Goal: Task Accomplishment & Management: Manage account settings

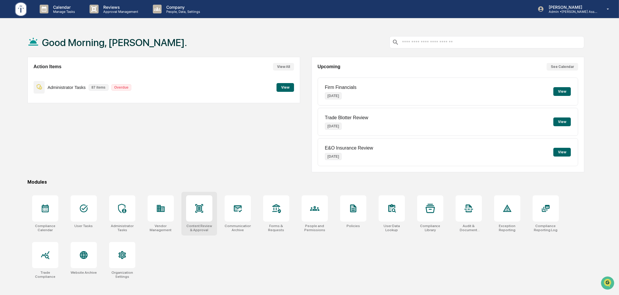
click at [208, 214] on div at bounding box center [199, 209] width 26 height 26
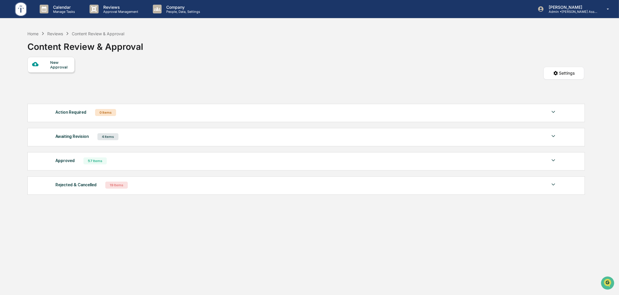
click at [172, 137] on div "Awaiting Revision 4 Items" at bounding box center [306, 137] width 502 height 8
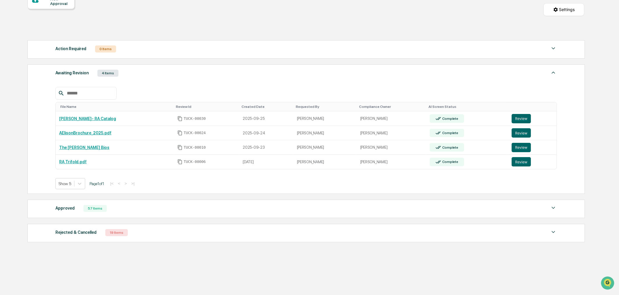
scroll to position [71, 0]
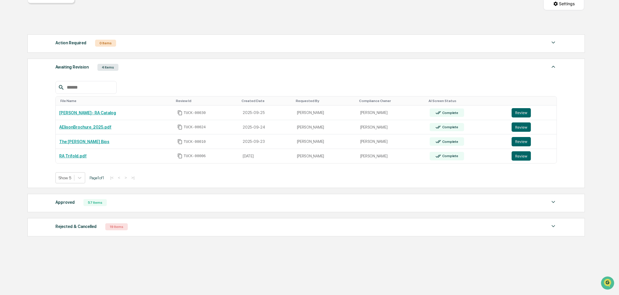
click at [149, 205] on div "Approved 57 Items" at bounding box center [306, 203] width 502 height 8
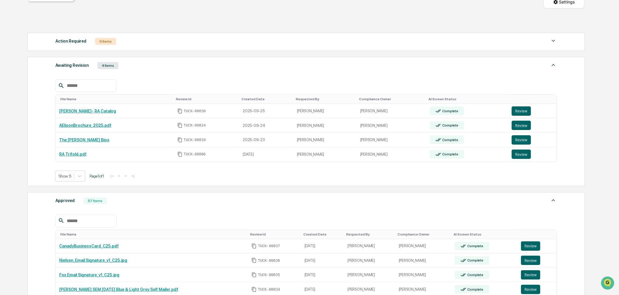
click at [149, 205] on div "Approved 57 Items" at bounding box center [306, 201] width 502 height 8
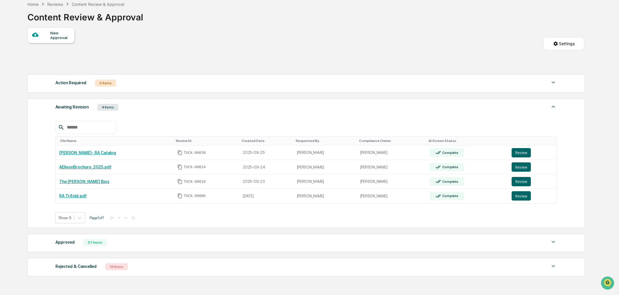
scroll to position [0, 0]
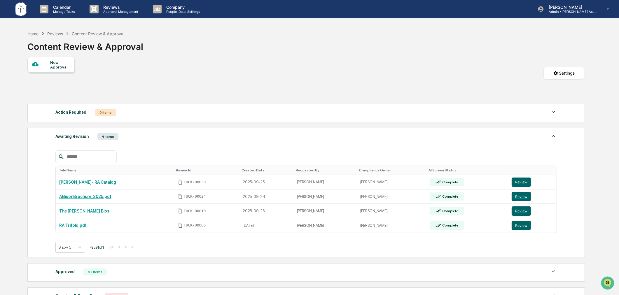
click at [171, 136] on div "Awaiting Revision 4 Items" at bounding box center [306, 137] width 502 height 8
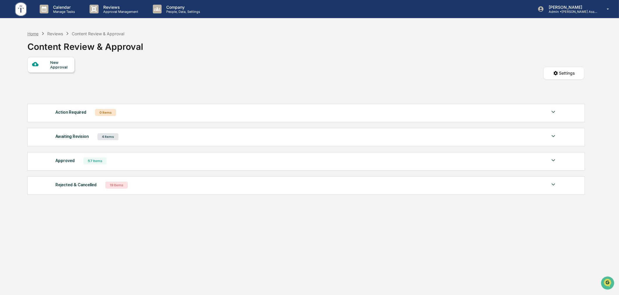
click at [36, 34] on div "Home" at bounding box center [32, 33] width 11 height 5
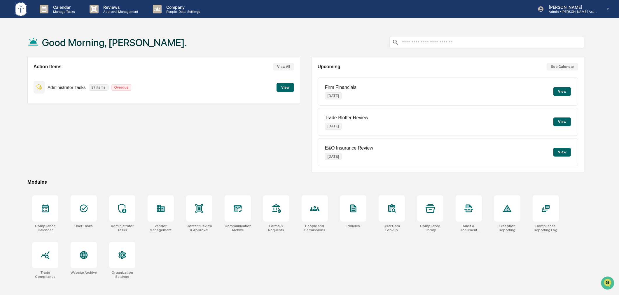
click at [232, 152] on div "Action Items View All Administrator Tasks 87 items Overdue View" at bounding box center [163, 115] width 273 height 116
drag, startPoint x: 249, startPoint y: 147, endPoint x: 257, endPoint y: 142, distance: 9.2
click at [249, 147] on div "Action Items View All Administrator Tasks 87 items Overdue View" at bounding box center [163, 115] width 273 height 116
click at [89, 208] on div at bounding box center [84, 209] width 26 height 26
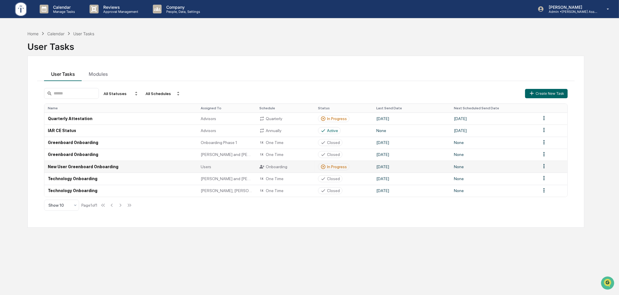
click at [336, 165] on div "In Progress" at bounding box center [337, 167] width 20 height 5
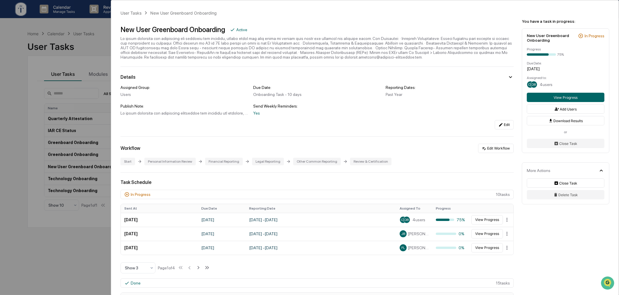
click at [18, 162] on div "User Tasks New User Greenboard Onboarding New User Greenboard Onboarding Active…" at bounding box center [309, 147] width 619 height 295
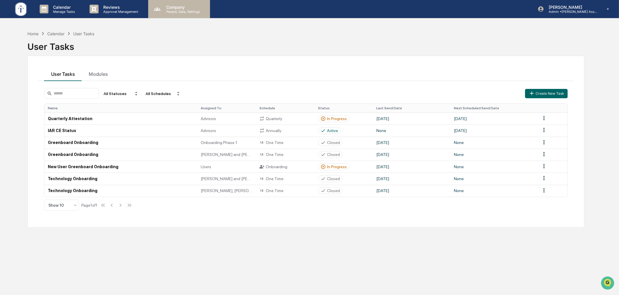
click at [180, 9] on p "Company" at bounding box center [182, 7] width 41 height 5
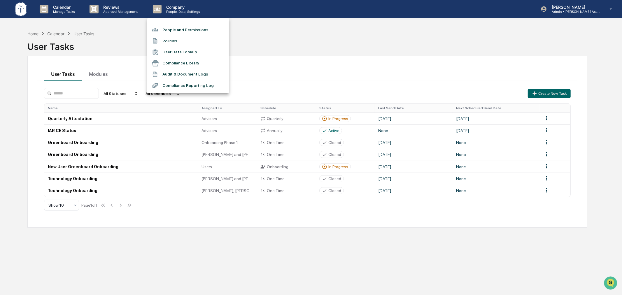
click at [187, 29] on li "People and Permissions" at bounding box center [188, 29] width 82 height 11
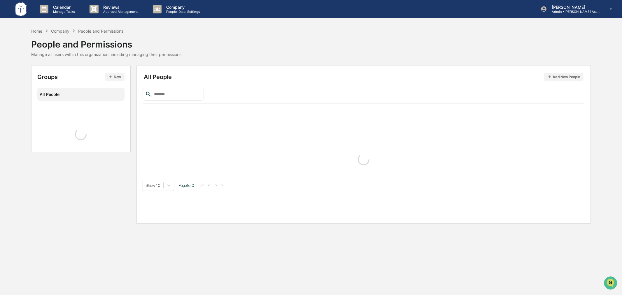
click at [180, 95] on input "text" at bounding box center [177, 94] width 50 height 8
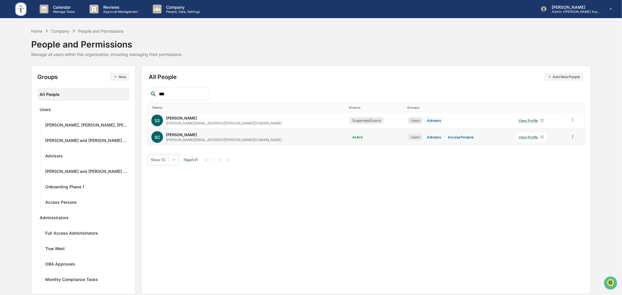
type input "***"
click at [570, 139] on icon at bounding box center [573, 137] width 6 height 6
click at [544, 167] on div "Change Name/Email" at bounding box center [546, 169] width 50 height 7
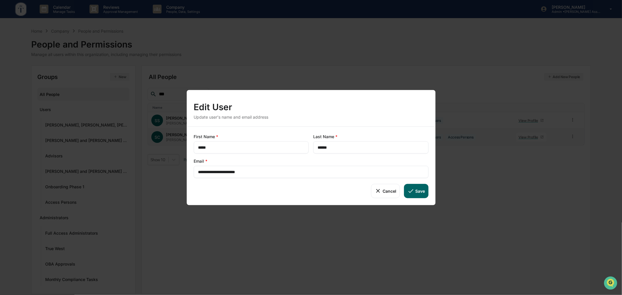
click at [260, 170] on input "**********" at bounding box center [311, 172] width 226 height 6
click at [265, 171] on input "**********" at bounding box center [311, 172] width 226 height 6
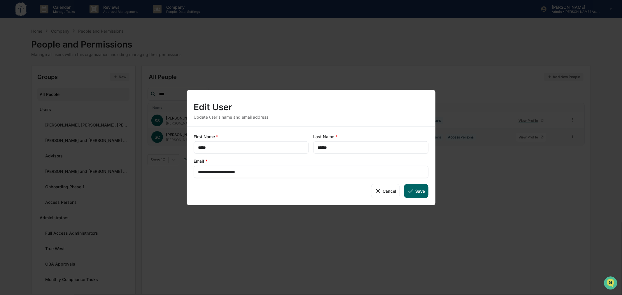
click at [265, 171] on input "**********" at bounding box center [311, 172] width 226 height 6
paste input "**"
click at [279, 193] on div "Cancel Save" at bounding box center [311, 191] width 235 height 14
click at [413, 197] on button "Save" at bounding box center [416, 191] width 24 height 14
type input "**********"
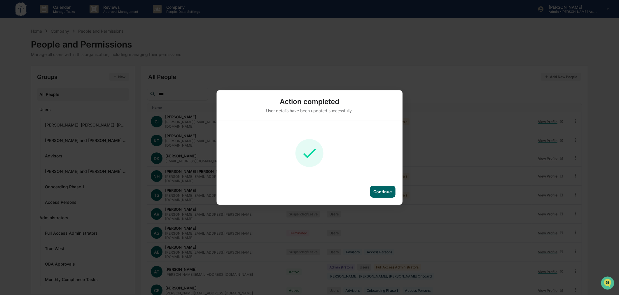
click at [382, 190] on div "Continue" at bounding box center [383, 191] width 18 height 5
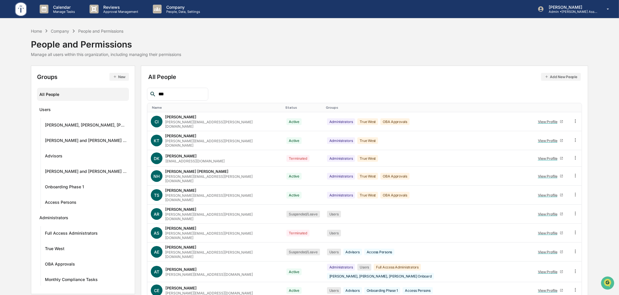
click at [174, 92] on input "***" at bounding box center [181, 94] width 50 height 8
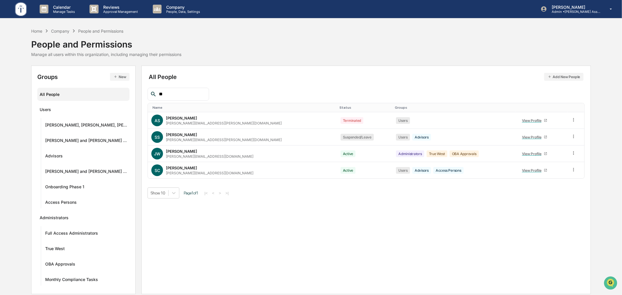
type input "**"
drag, startPoint x: 465, startPoint y: 200, endPoint x: 471, endPoint y: 200, distance: 5.6
click at [465, 200] on div "All People Add New People ** Name Status Groups AS Ashley Schultz ashley.schult…" at bounding box center [367, 180] width 450 height 229
click at [35, 32] on div "Home" at bounding box center [36, 31] width 11 height 5
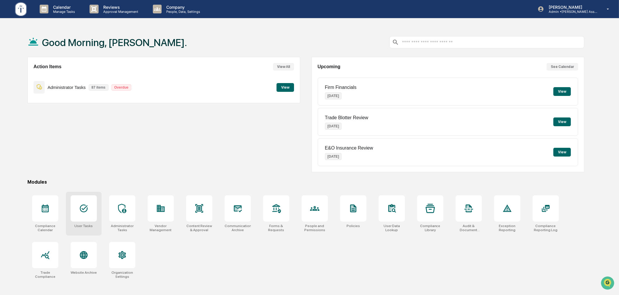
click at [78, 214] on div at bounding box center [84, 209] width 26 height 26
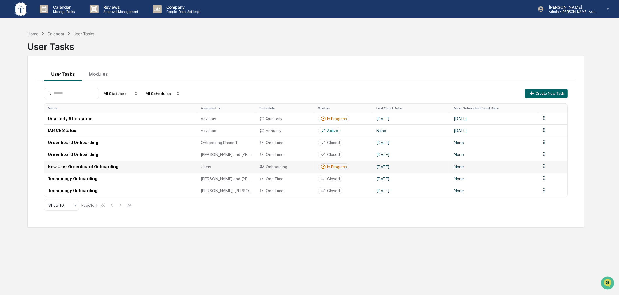
click at [337, 165] on div "In Progress" at bounding box center [337, 167] width 20 height 5
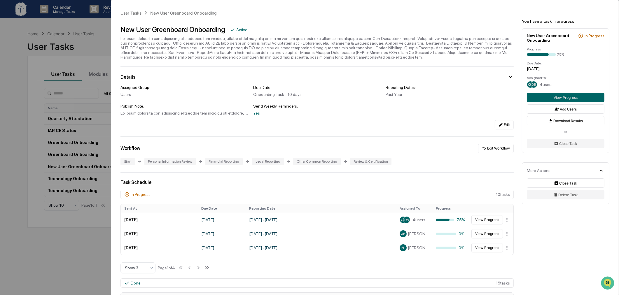
scroll to position [54, 0]
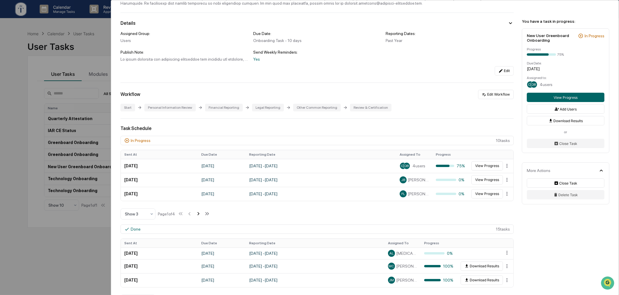
click at [201, 215] on icon at bounding box center [198, 214] width 6 height 6
click at [200, 215] on icon at bounding box center [199, 213] width 2 height 3
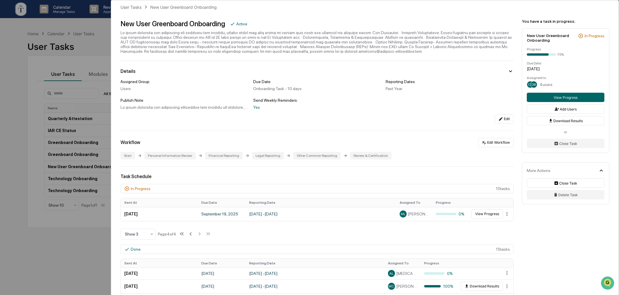
scroll to position [0, 0]
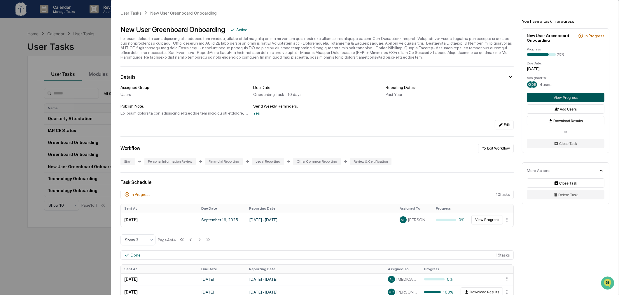
click at [561, 98] on button "View Progress" at bounding box center [566, 97] width 78 height 9
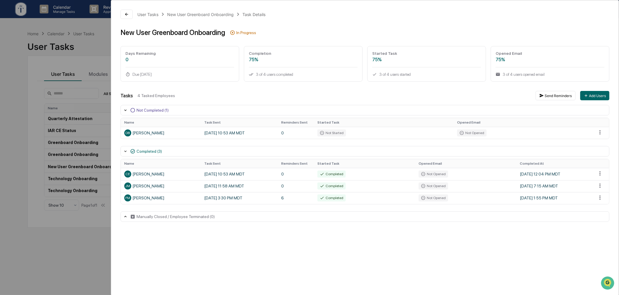
click at [252, 218] on div "Manually Closed / Employee Terminated (0)" at bounding box center [365, 217] width 489 height 11
click at [86, 243] on div "User Tasks New User Greenboard Onboarding Task Details New User Greenboard Onbo…" at bounding box center [309, 147] width 619 height 295
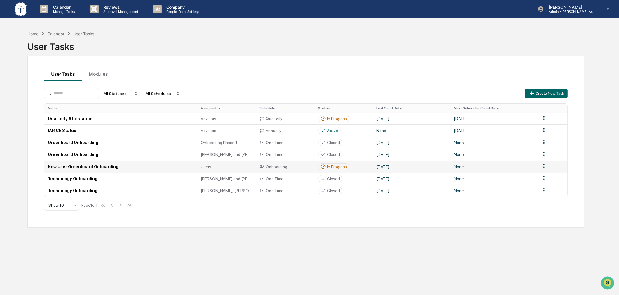
click at [343, 167] on div "In Progress" at bounding box center [337, 167] width 20 height 5
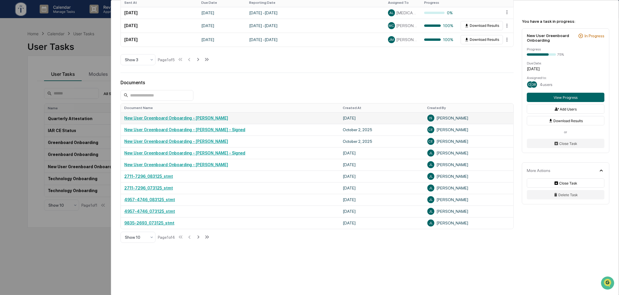
scroll to position [303, 0]
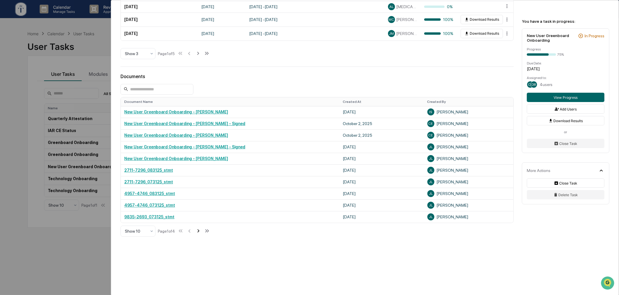
click at [201, 231] on icon at bounding box center [198, 231] width 6 height 6
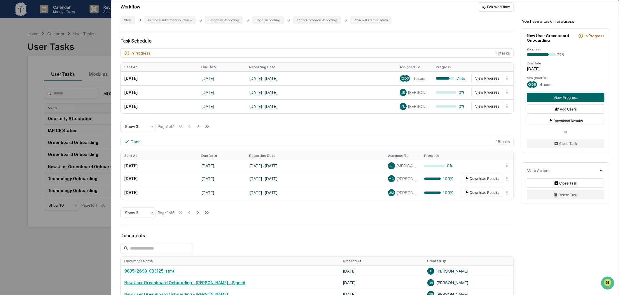
scroll to position [141, 0]
click at [201, 217] on icon at bounding box center [198, 213] width 6 height 6
click at [202, 217] on icon at bounding box center [199, 213] width 6 height 6
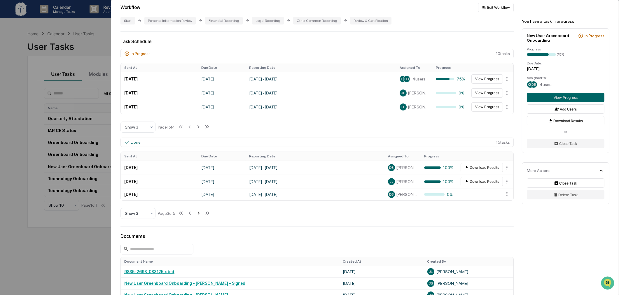
click at [202, 217] on icon at bounding box center [199, 213] width 6 height 6
click at [504, 180] on html "Calendar Manage Tasks Reviews Approval Management Company People, Data, Setting…" at bounding box center [309, 147] width 619 height 295
click at [503, 193] on div "Reopen" at bounding box center [506, 192] width 37 height 9
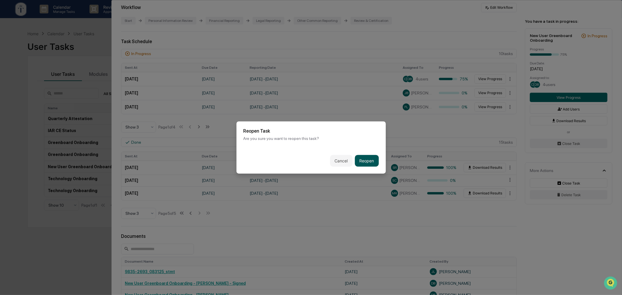
click at [368, 159] on button "Reopen" at bounding box center [367, 161] width 24 height 12
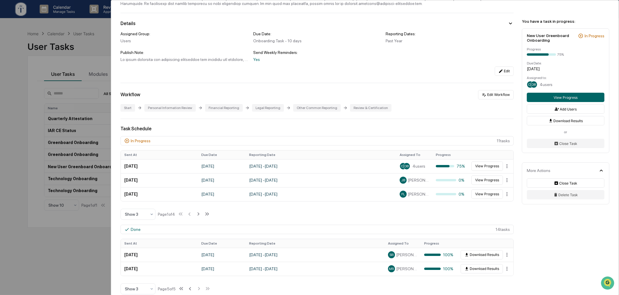
scroll to position [54, 0]
click at [210, 217] on icon at bounding box center [207, 214] width 6 height 6
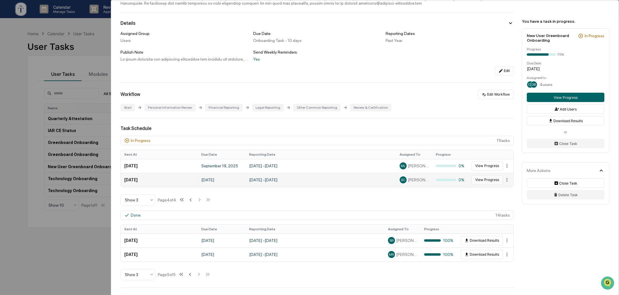
click at [484, 181] on button "View Progress" at bounding box center [488, 179] width 32 height 9
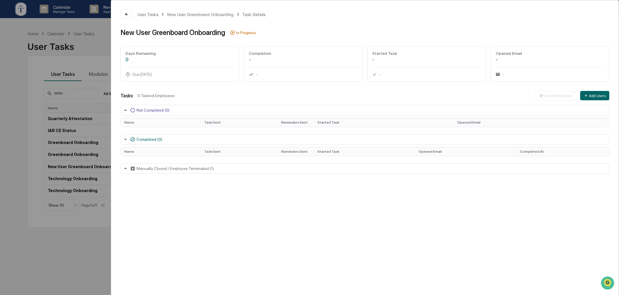
click at [205, 171] on div "Manually Closed / Employee Terminated (1)" at bounding box center [175, 168] width 77 height 5
click at [345, 96] on div "0 Tasked Employees" at bounding box center [334, 95] width 394 height 5
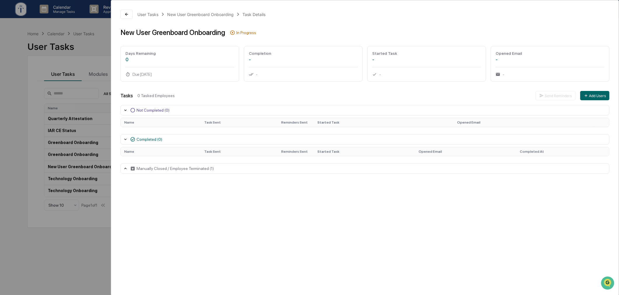
click at [97, 51] on div "User Tasks New User Greenboard Onboarding Task Details New User Greenboard Onbo…" at bounding box center [309, 147] width 619 height 295
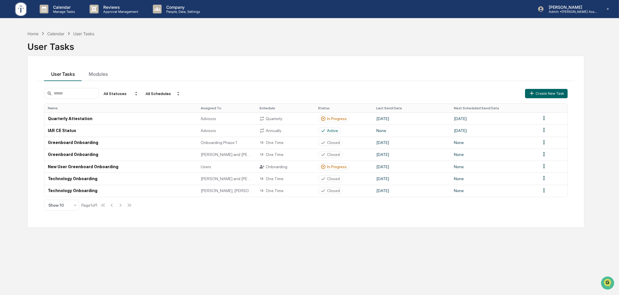
click at [377, 258] on div "Home Calendar User Tasks User Tasks User Tasks Modules All Statuses All Schedul…" at bounding box center [306, 175] width 575 height 295
click at [336, 169] on div "In Progress" at bounding box center [337, 167] width 20 height 5
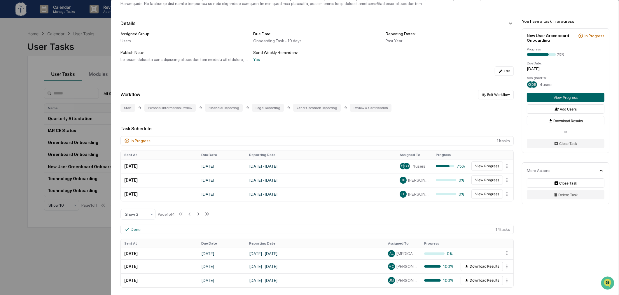
scroll to position [54, 0]
click at [200, 217] on icon at bounding box center [198, 214] width 6 height 6
click at [200, 216] on icon at bounding box center [199, 213] width 2 height 3
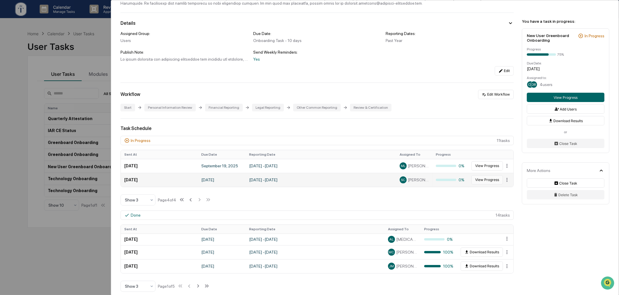
click at [489, 182] on button "View Progress" at bounding box center [488, 179] width 32 height 9
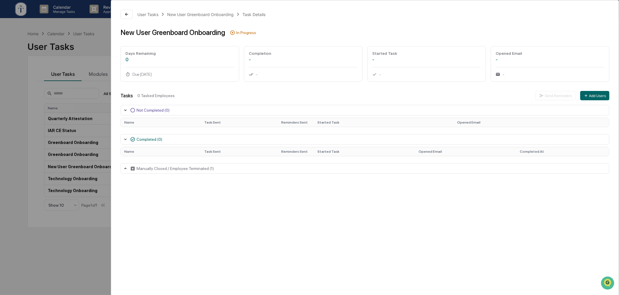
click at [212, 171] on div "Manually Closed / Employee Terminated (1)" at bounding box center [365, 168] width 489 height 11
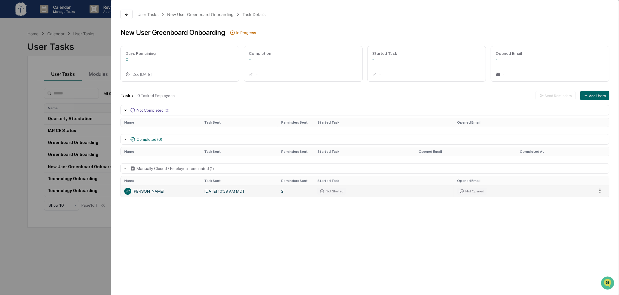
click at [600, 192] on html "Calendar Manage Tasks Reviews Approval Management Company People, Data, Setting…" at bounding box center [309, 147] width 619 height 295
click at [596, 200] on div "Reopen Task" at bounding box center [603, 202] width 40 height 9
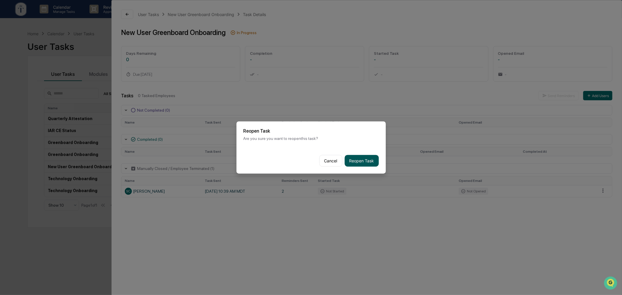
click at [364, 162] on button "Reopen Task" at bounding box center [362, 161] width 34 height 12
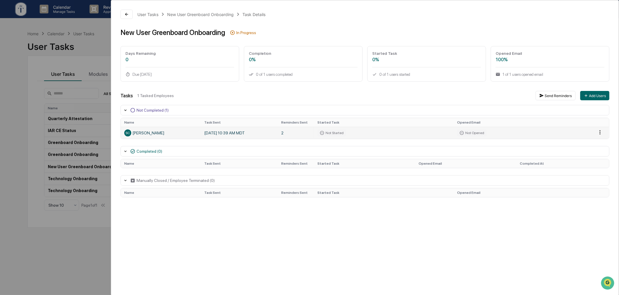
click at [599, 134] on html "Calendar Manage Tasks Reviews Approval Management Company People, Data, Setting…" at bounding box center [309, 147] width 619 height 295
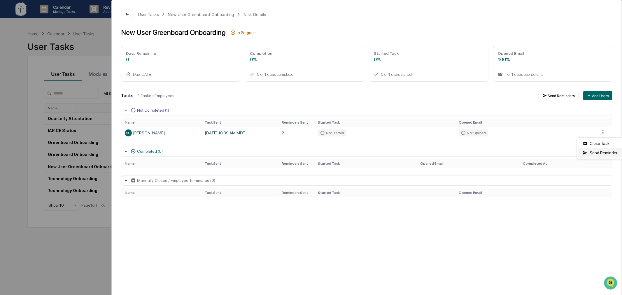
click at [592, 155] on div "Send Reminder" at bounding box center [601, 152] width 44 height 9
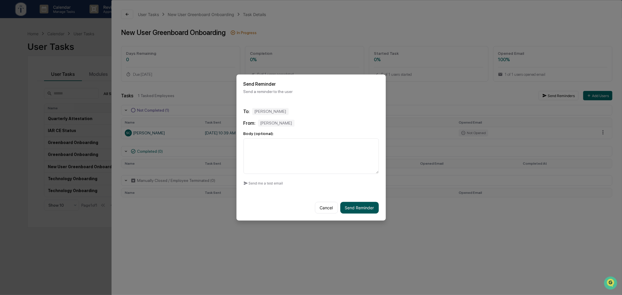
click at [358, 203] on button "Send Reminder" at bounding box center [360, 208] width 39 height 12
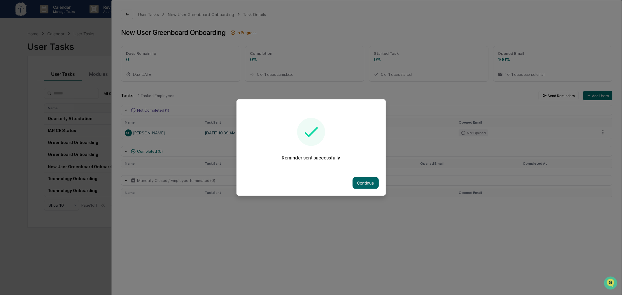
click at [356, 175] on div "Continue" at bounding box center [311, 183] width 149 height 26
click at [356, 178] on button "Continue" at bounding box center [366, 183] width 26 height 12
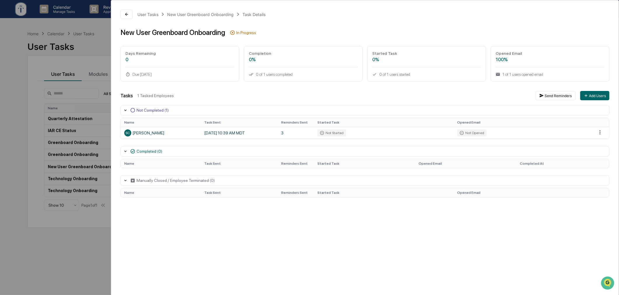
click at [90, 235] on div "User Tasks New User Greenboard Onboarding Task Details New User Greenboard Onbo…" at bounding box center [309, 147] width 619 height 295
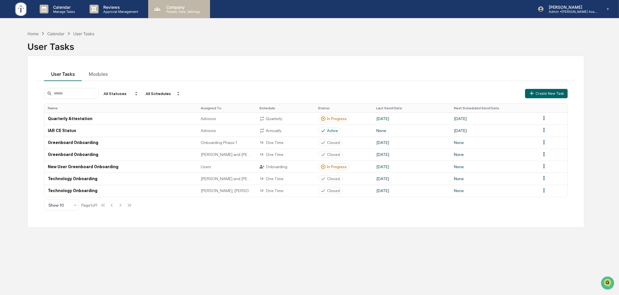
click at [184, 13] on div "Company People, Data, Settings" at bounding box center [179, 9] width 62 height 18
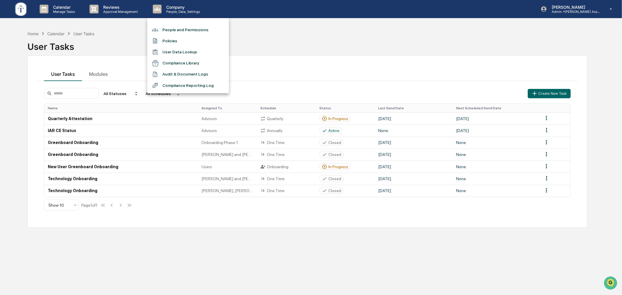
click at [182, 30] on li "People and Permissions" at bounding box center [188, 29] width 82 height 11
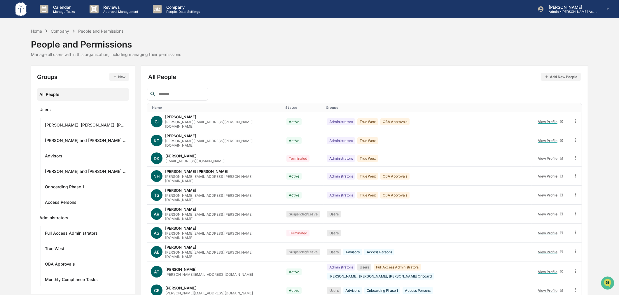
click at [182, 93] on input "text" at bounding box center [181, 94] width 50 height 8
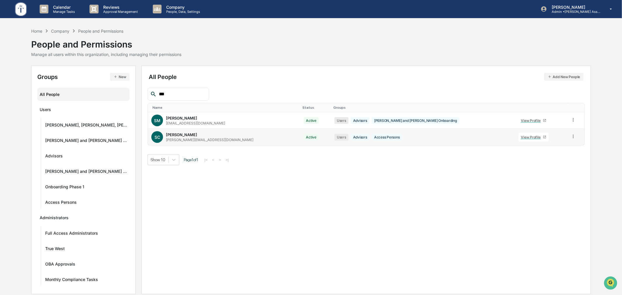
type input "***"
click at [571, 137] on icon at bounding box center [574, 137] width 6 height 6
click at [39, 31] on div "Home" at bounding box center [36, 31] width 11 height 5
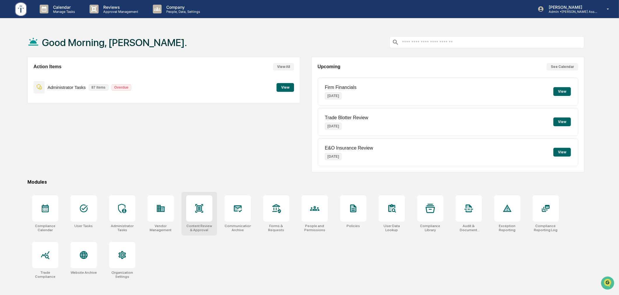
click at [189, 210] on div at bounding box center [199, 209] width 26 height 26
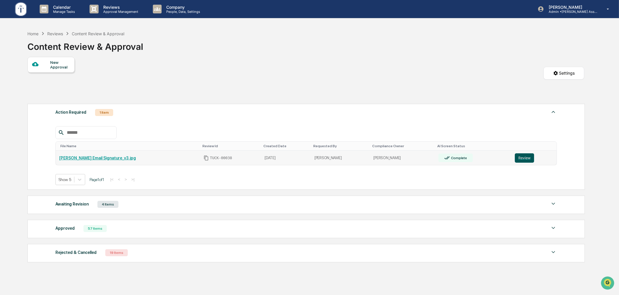
click at [523, 156] on button "Review" at bounding box center [524, 157] width 19 height 9
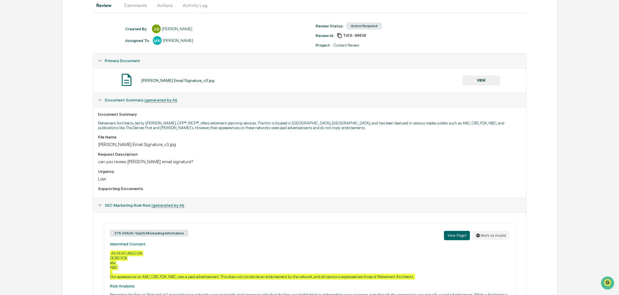
scroll to position [120, 0]
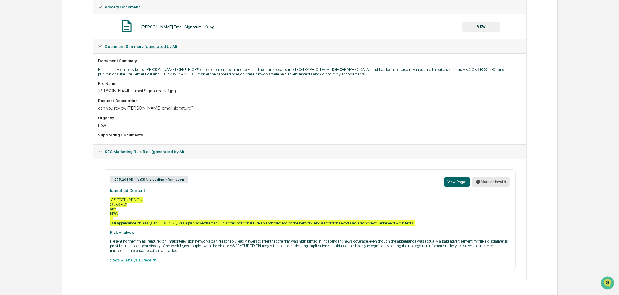
click at [496, 182] on button "Mark as invalid" at bounding box center [490, 181] width 37 height 9
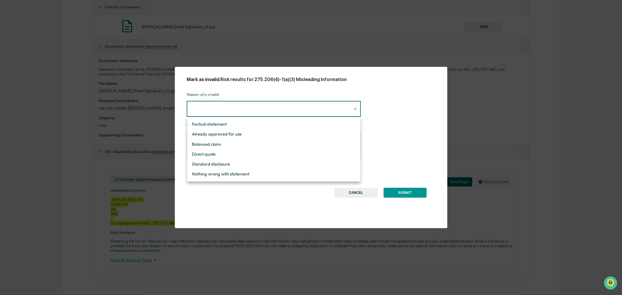
click at [242, 106] on body "Calendar Manage Tasks Reviews Approval Management Company People, Data, Setting…" at bounding box center [311, 89] width 622 height 411
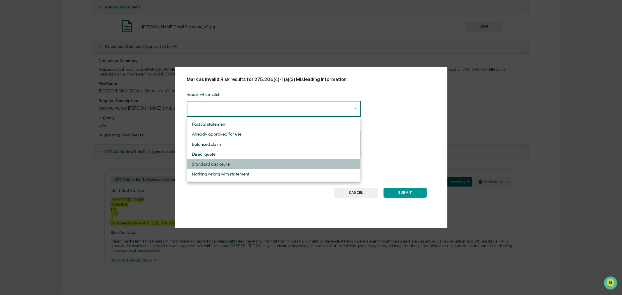
click at [258, 165] on li "Standard disclosure" at bounding box center [273, 164] width 173 height 10
type input "**********"
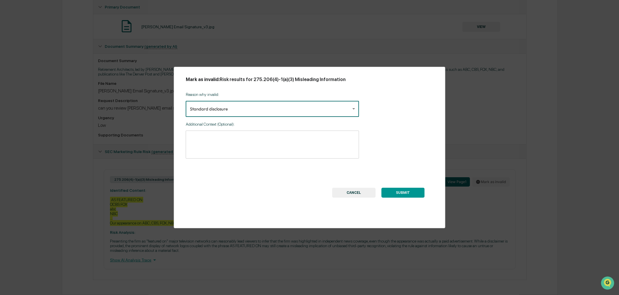
click at [254, 142] on textarea at bounding box center [272, 144] width 165 height 18
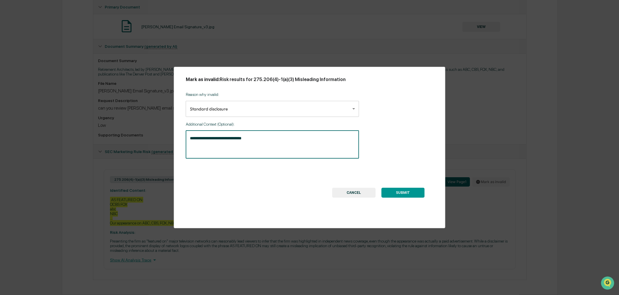
type textarea "**********"
click at [406, 191] on button "SUBMIT" at bounding box center [402, 193] width 43 height 10
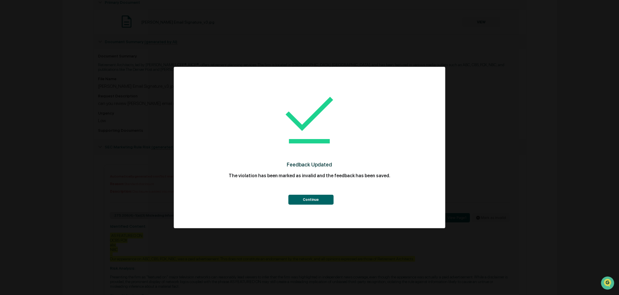
click at [316, 197] on button "Continue" at bounding box center [310, 200] width 45 height 10
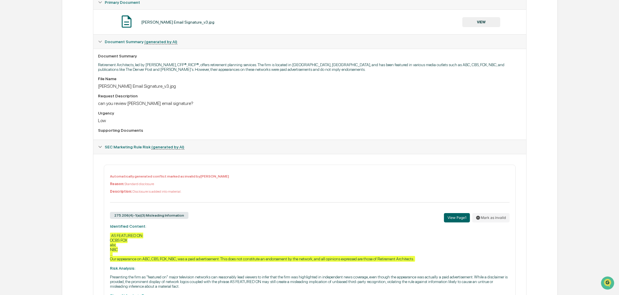
click at [485, 23] on button "VIEW" at bounding box center [482, 22] width 38 height 10
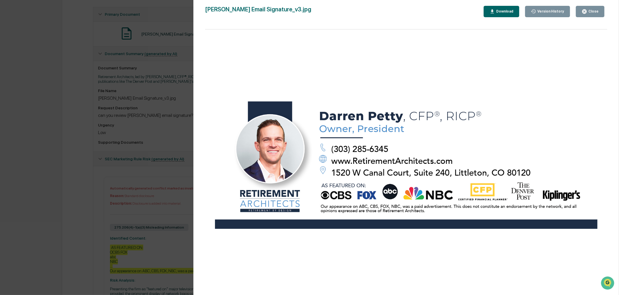
scroll to position [107, 0]
click at [77, 200] on div "Version History 10/08/2025, 02:59 PM Anna Bateman Darren Petty Email Signature_…" at bounding box center [309, 147] width 619 height 295
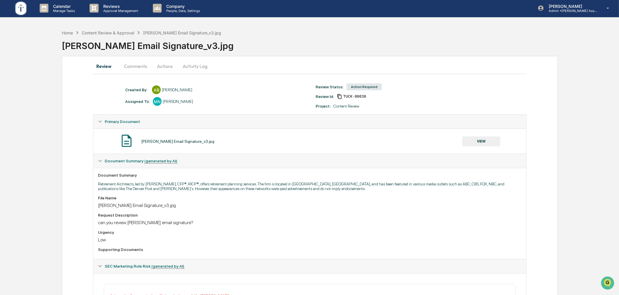
scroll to position [0, 0]
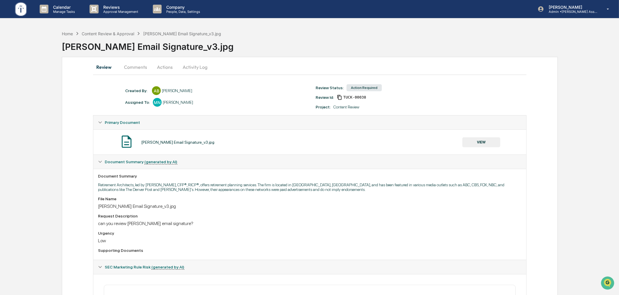
click at [153, 69] on button "Actions" at bounding box center [165, 67] width 26 height 14
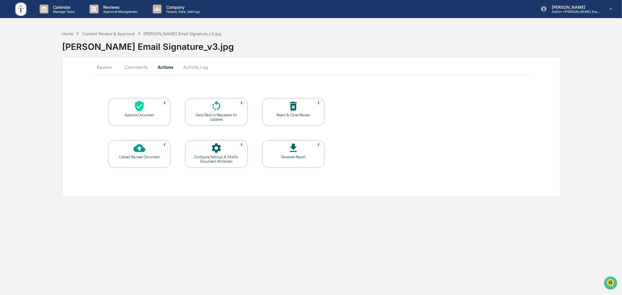
click at [211, 104] on icon at bounding box center [217, 106] width 12 height 12
click at [100, 71] on button "Review" at bounding box center [107, 67] width 26 height 14
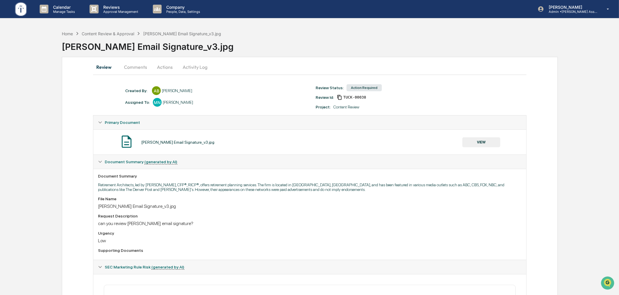
click at [486, 139] on button "VIEW" at bounding box center [482, 142] width 38 height 10
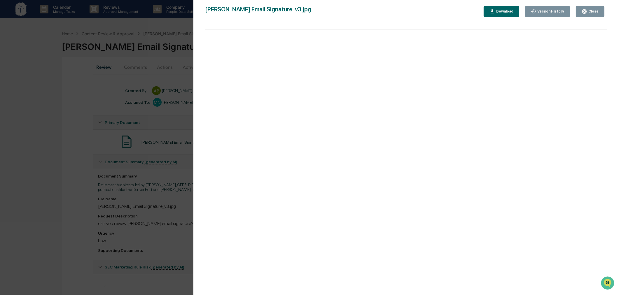
click at [128, 183] on div "Version History 10/08/2025, 02:59 PM Anna Bateman Darren Petty Email Signature_…" at bounding box center [309, 147] width 619 height 295
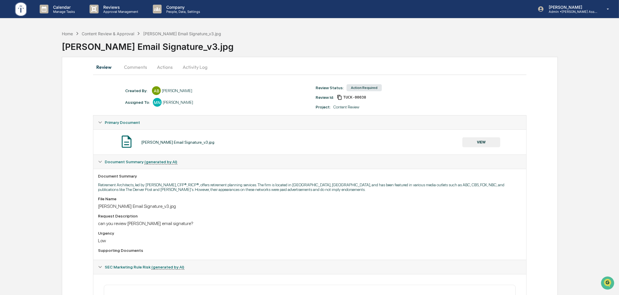
click at [479, 144] on button "VIEW" at bounding box center [482, 142] width 38 height 10
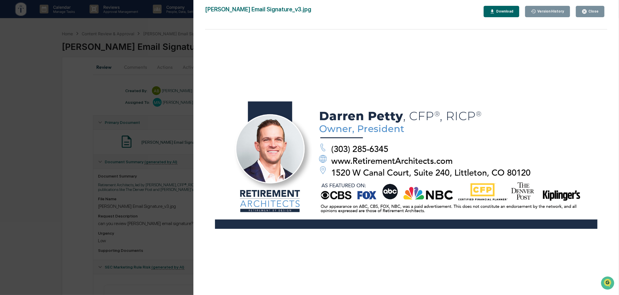
click at [137, 173] on div "Version History 10/08/2025, 02:59 PM Anna Bateman Darren Petty Email Signature_…" at bounding box center [309, 147] width 619 height 295
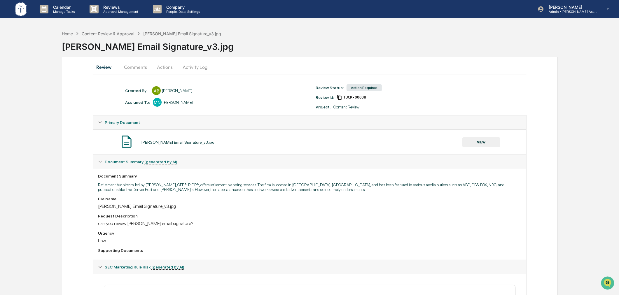
click at [470, 146] on button "VIEW" at bounding box center [482, 142] width 38 height 10
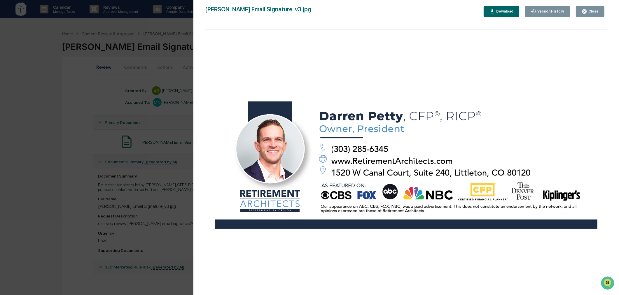
click at [163, 185] on div "Version History 10/08/2025, 02:59 PM Anna Bateman Darren Petty Email Signature_…" at bounding box center [309, 147] width 619 height 295
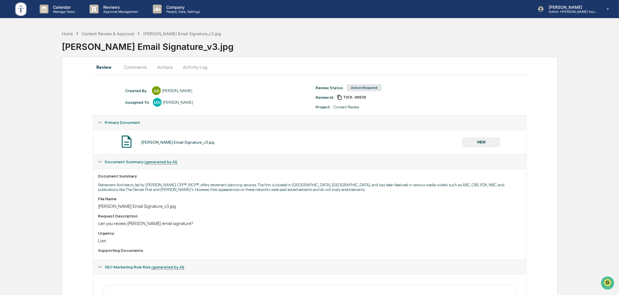
click at [174, 66] on button "Actions" at bounding box center [165, 67] width 26 height 14
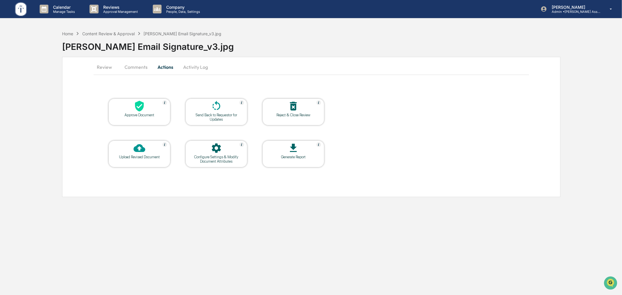
click at [205, 107] on div at bounding box center [216, 106] width 58 height 13
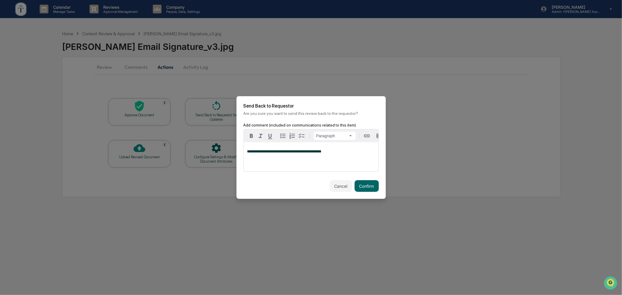
click at [339, 151] on p "**********" at bounding box center [311, 152] width 128 height 4
click at [308, 153] on span "**********" at bounding box center [284, 152] width 74 height 4
click at [357, 148] on div "**********" at bounding box center [311, 156] width 135 height 29
drag, startPoint x: 299, startPoint y: 224, endPoint x: 192, endPoint y: 158, distance: 125.6
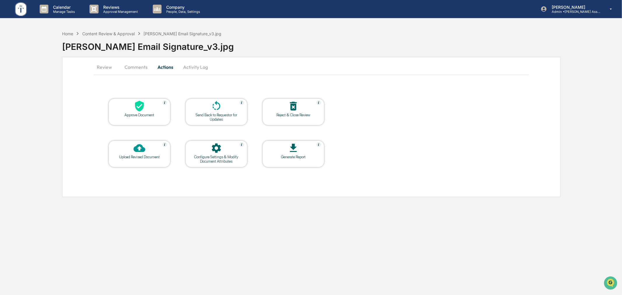
click at [104, 62] on button "Review" at bounding box center [107, 67] width 26 height 14
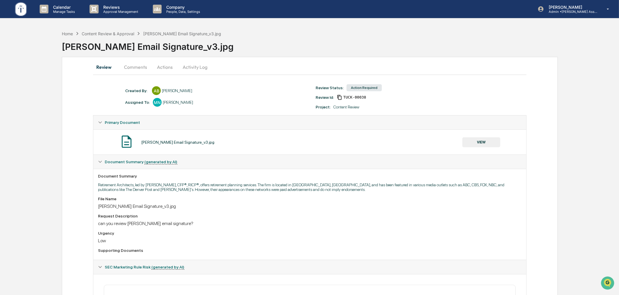
click at [485, 144] on button "VIEW" at bounding box center [482, 142] width 38 height 10
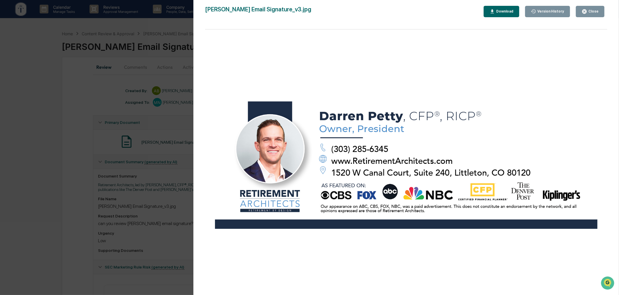
click at [62, 186] on div "Version History 10/08/2025, 02:59 PM Anna Bateman Darren Petty Email Signature_…" at bounding box center [309, 147] width 619 height 295
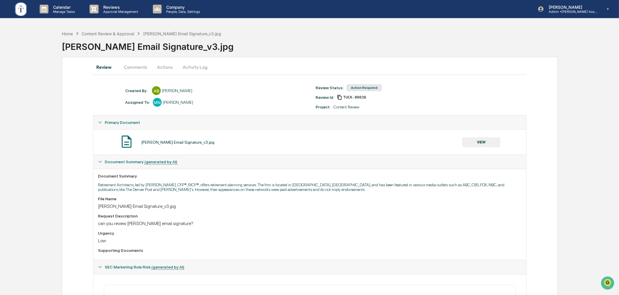
click at [167, 66] on button "Actions" at bounding box center [165, 67] width 26 height 14
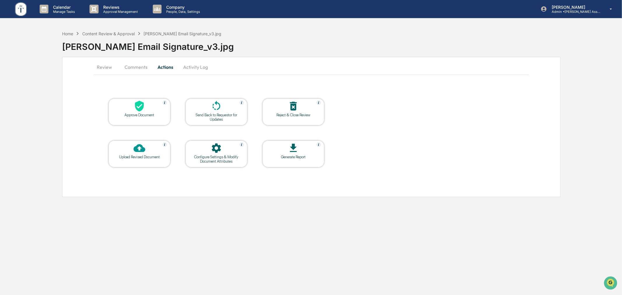
click at [218, 105] on icon at bounding box center [217, 106] width 12 height 12
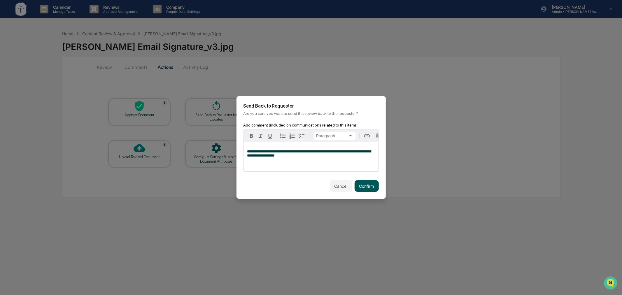
click at [362, 186] on button "Confirm" at bounding box center [367, 186] width 24 height 12
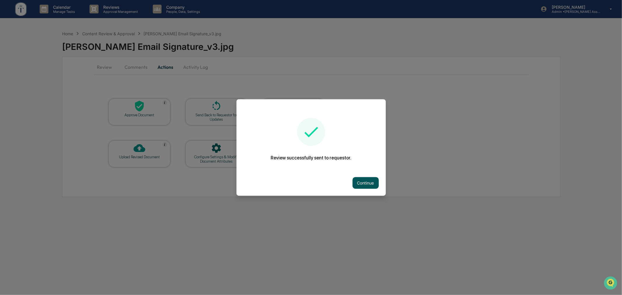
click at [371, 179] on button "Continue" at bounding box center [366, 183] width 26 height 12
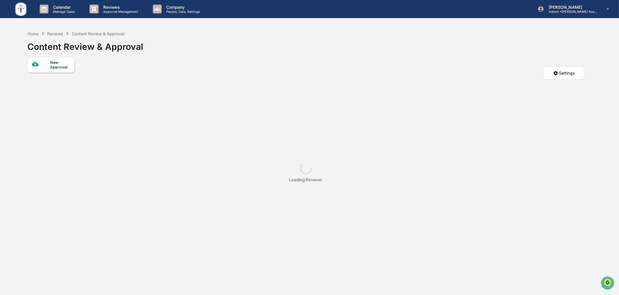
click at [158, 216] on div "Home Reviews Content Review & Approval Content Review & Approval New Approval S…" at bounding box center [306, 175] width 575 height 295
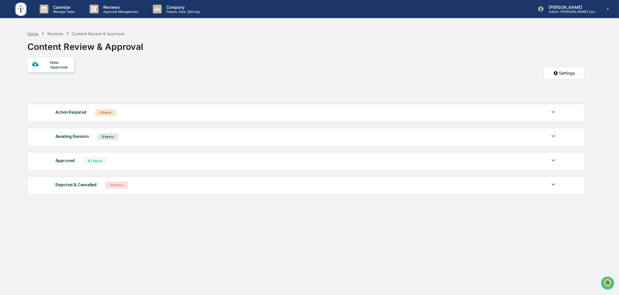
click at [30, 32] on div "Home" at bounding box center [32, 33] width 11 height 5
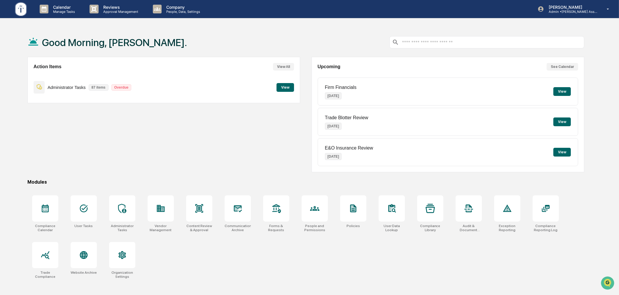
click at [307, 50] on div "Good Morning, [PERSON_NAME]." at bounding box center [305, 42] width 557 height 29
click at [156, 132] on div "Action Items View All Administrator Tasks 87 items Overdue View" at bounding box center [163, 115] width 273 height 116
click at [195, 206] on icon at bounding box center [199, 208] width 9 height 9
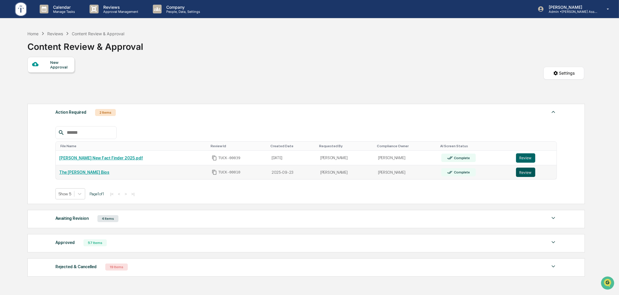
click at [518, 173] on button "Review" at bounding box center [525, 172] width 19 height 9
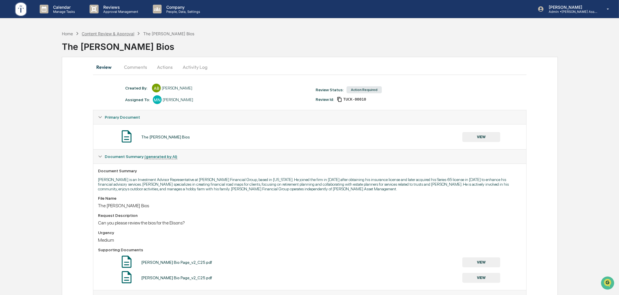
click at [103, 33] on div "Content Review & Approval" at bounding box center [108, 33] width 53 height 5
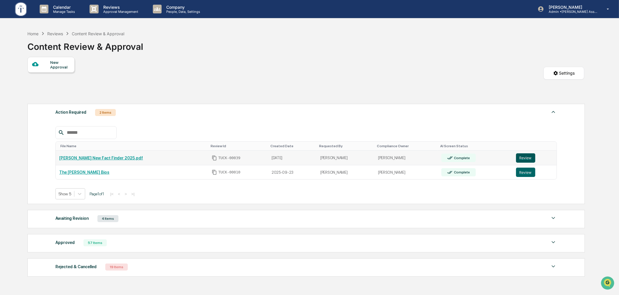
drag, startPoint x: 516, startPoint y: 159, endPoint x: 512, endPoint y: 160, distance: 3.9
click at [516, 159] on button "Review" at bounding box center [525, 157] width 19 height 9
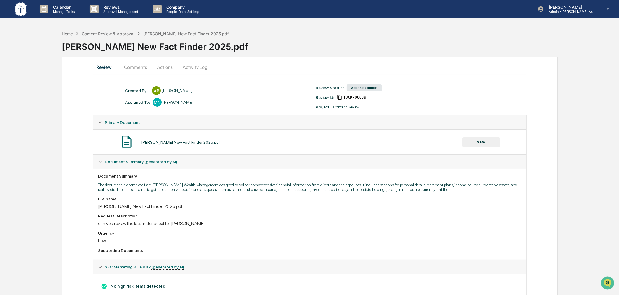
click at [170, 67] on button "Actions" at bounding box center [165, 67] width 26 height 14
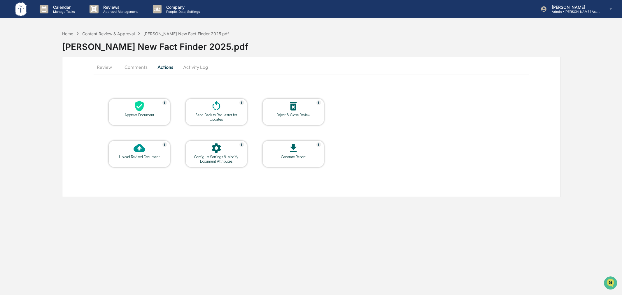
click at [137, 110] on icon at bounding box center [140, 106] width 12 height 12
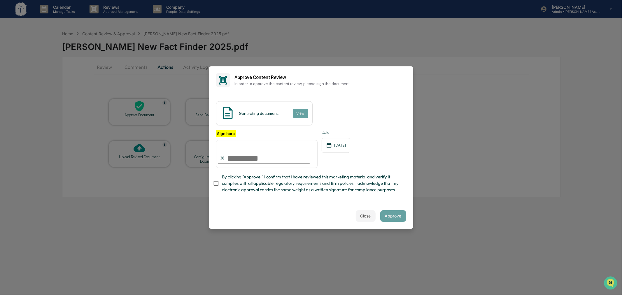
drag, startPoint x: 259, startPoint y: 152, endPoint x: 260, endPoint y: 159, distance: 6.5
click at [259, 152] on input "Sign here" at bounding box center [267, 154] width 102 height 28
type input "**********"
click at [242, 211] on div "Close Approve" at bounding box center [311, 216] width 204 height 26
click at [330, 206] on div "Close Approve" at bounding box center [311, 216] width 204 height 26
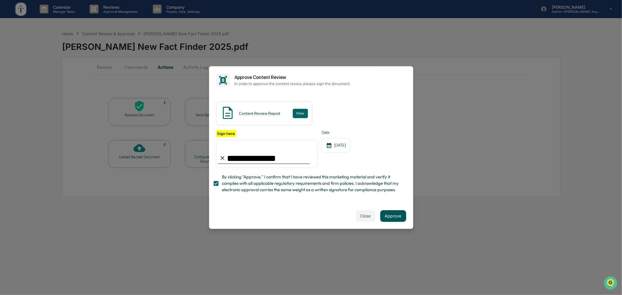
click at [390, 217] on button "Approve" at bounding box center [394, 216] width 26 height 12
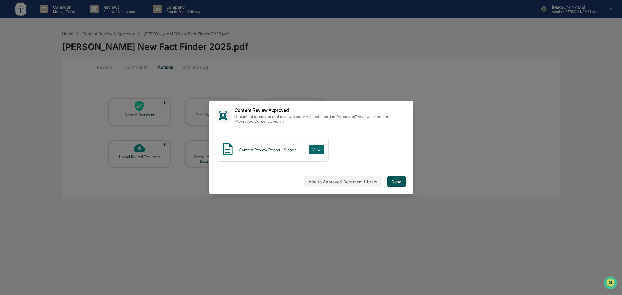
click at [394, 182] on button "Done" at bounding box center [396, 182] width 19 height 12
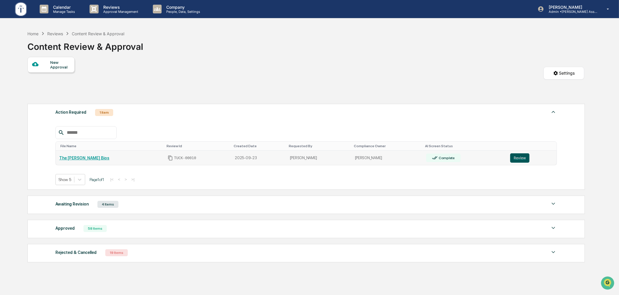
click at [510, 160] on button "Review" at bounding box center [519, 157] width 19 height 9
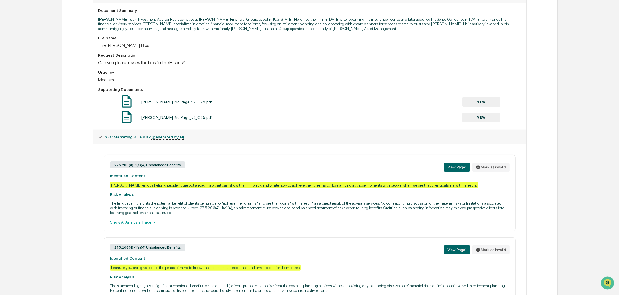
scroll to position [162, 0]
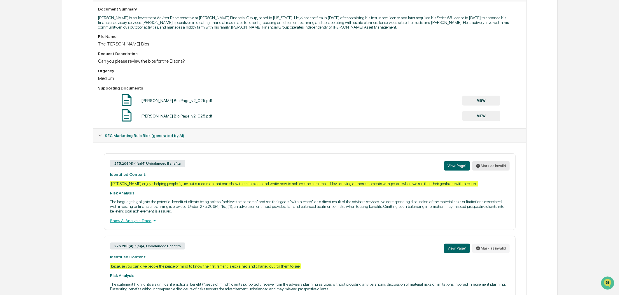
click at [493, 165] on button "Mark as invalid" at bounding box center [490, 165] width 37 height 9
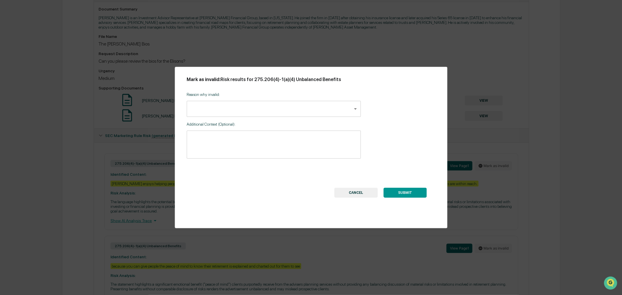
click at [260, 113] on body "Calendar Manage Tasks Reviews Approval Management Company People, Data, Setting…" at bounding box center [311, 125] width 622 height 574
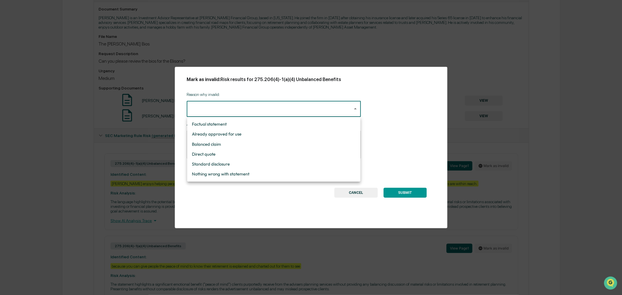
click at [228, 154] on li "Direct quote" at bounding box center [273, 154] width 173 height 10
type input "**********"
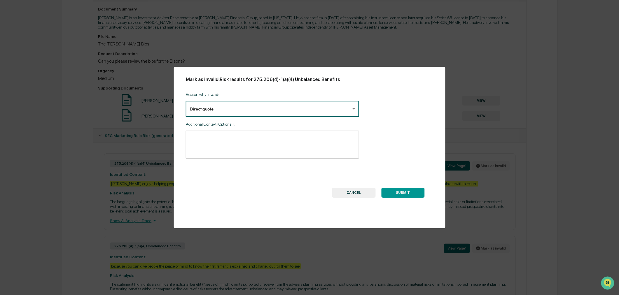
click at [404, 191] on button "SUBMIT" at bounding box center [402, 193] width 43 height 10
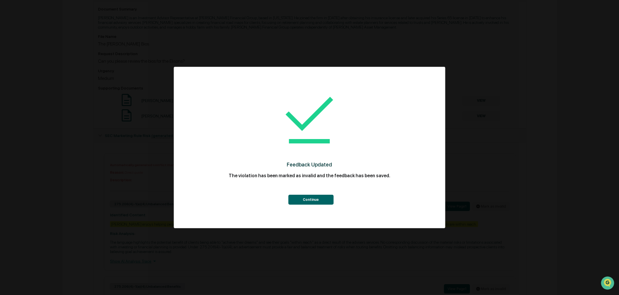
click at [313, 198] on button "Continue" at bounding box center [310, 200] width 45 height 10
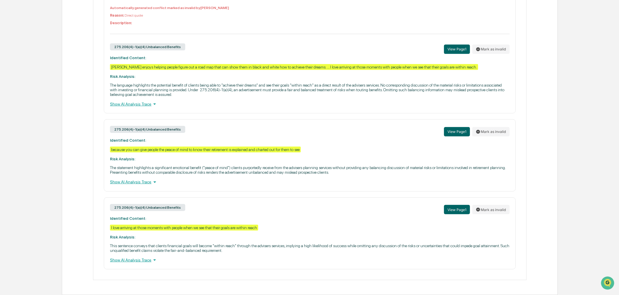
scroll to position [324, 0]
click at [493, 210] on button "Mark as invalid" at bounding box center [490, 209] width 37 height 9
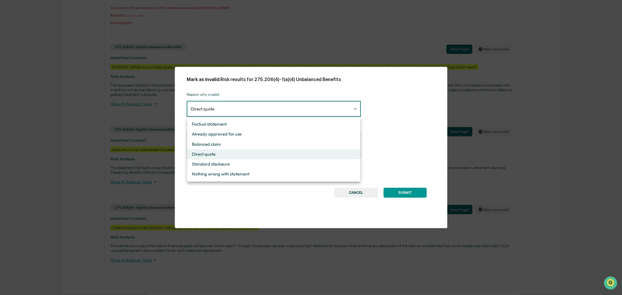
click at [225, 155] on li "Direct quote" at bounding box center [273, 154] width 173 height 10
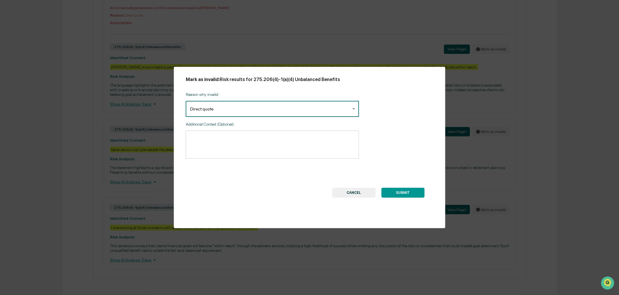
click at [399, 193] on button "SUBMIT" at bounding box center [402, 193] width 43 height 10
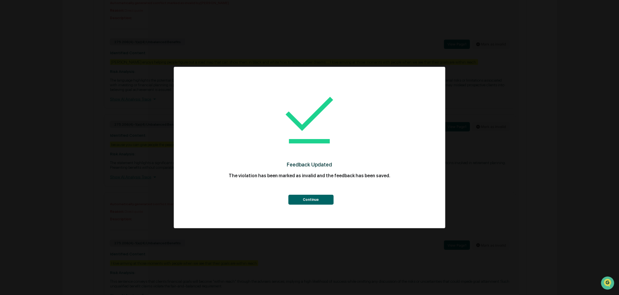
drag, startPoint x: 318, startPoint y: 205, endPoint x: 307, endPoint y: 205, distance: 11.4
click at [318, 205] on div "Feedback Updated The violation has been marked as invalid and the feedback has …" at bounding box center [310, 145] width 248 height 144
click at [306, 204] on button "Continue" at bounding box center [310, 200] width 45 height 10
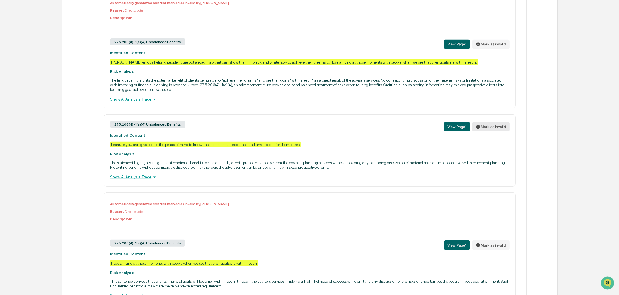
click at [490, 130] on button "Mark as invalid" at bounding box center [490, 126] width 37 height 9
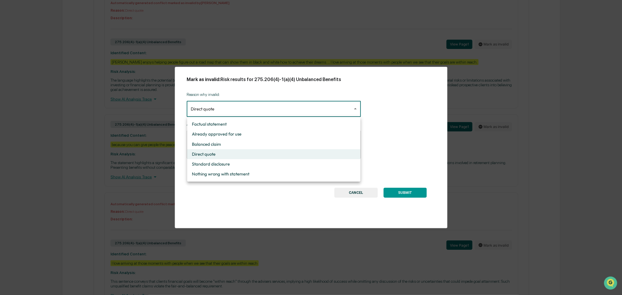
click at [273, 113] on body "Calendar Manage Tasks Reviews Approval Management Company People, Data, Setting…" at bounding box center [311, 3] width 622 height 655
click at [273, 113] on div at bounding box center [311, 147] width 622 height 295
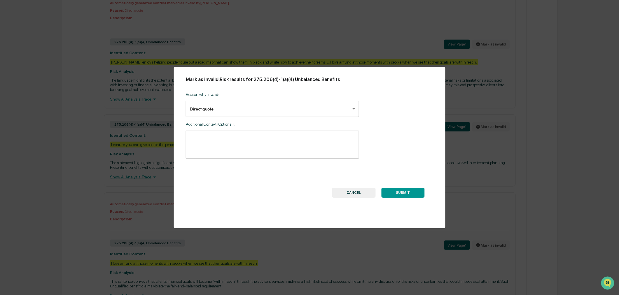
click at [404, 193] on button "SUBMIT" at bounding box center [402, 193] width 43 height 10
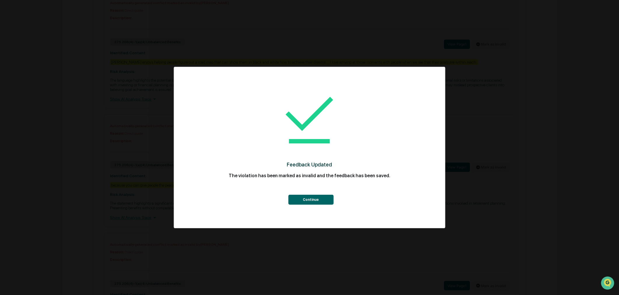
drag, startPoint x: 285, startPoint y: 196, endPoint x: 302, endPoint y: 196, distance: 17.2
click at [285, 196] on div "Continue" at bounding box center [310, 194] width 248 height 22
click at [302, 196] on button "Continue" at bounding box center [310, 200] width 45 height 10
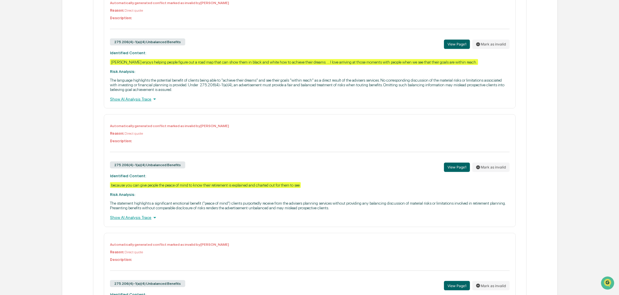
click at [246, 174] on div "275.206(4)-1(a)(4) Unbalanced Benefits View Page 1 Mark as invalid" at bounding box center [309, 167] width 399 height 13
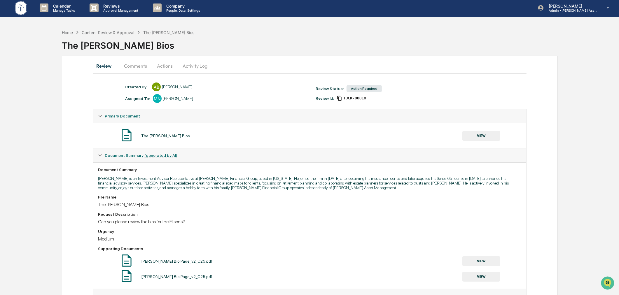
scroll to position [0, 0]
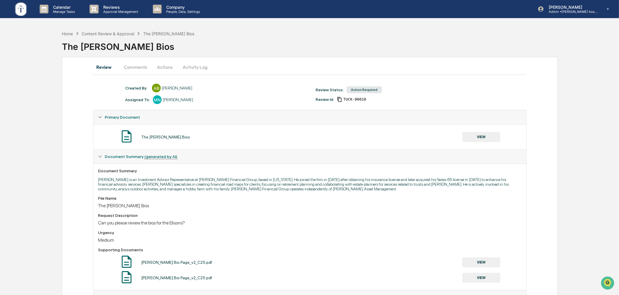
click at [156, 68] on button "Actions" at bounding box center [165, 67] width 26 height 14
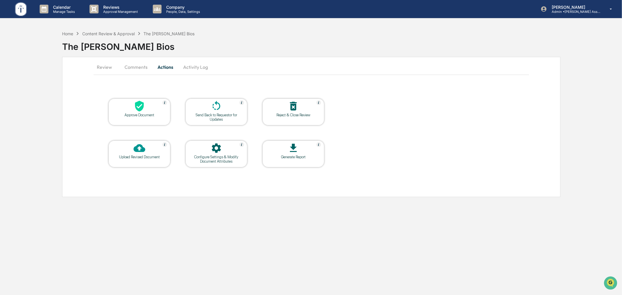
click at [109, 69] on button "Review" at bounding box center [107, 67] width 26 height 14
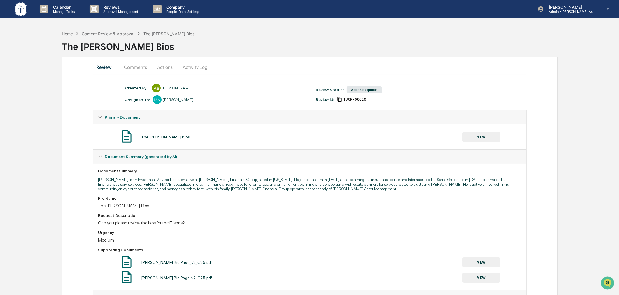
click at [493, 138] on button "VIEW" at bounding box center [482, 137] width 38 height 10
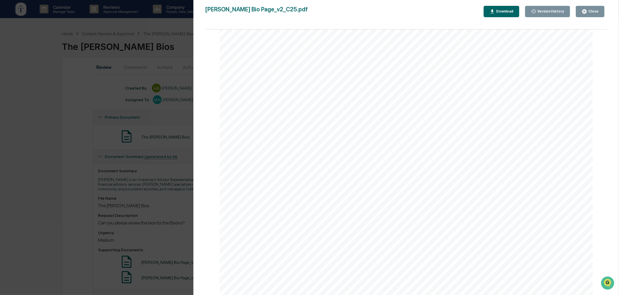
scroll to position [625, 0]
click at [82, 126] on div "Version History 10/08/2025, 03:11 PM Anna Bateman 10/08/2025, 03:10 PM Anna Bat…" at bounding box center [309, 147] width 619 height 295
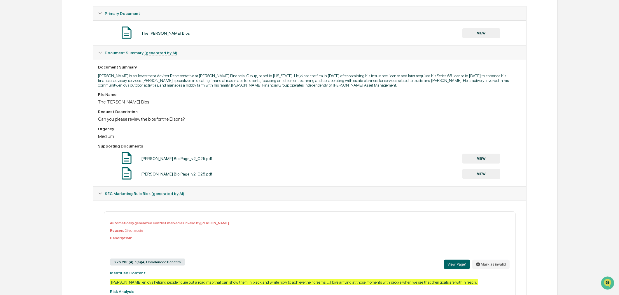
scroll to position [0, 0]
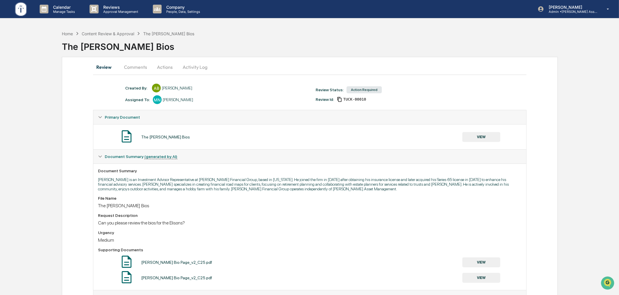
click at [166, 71] on button "Actions" at bounding box center [165, 67] width 26 height 14
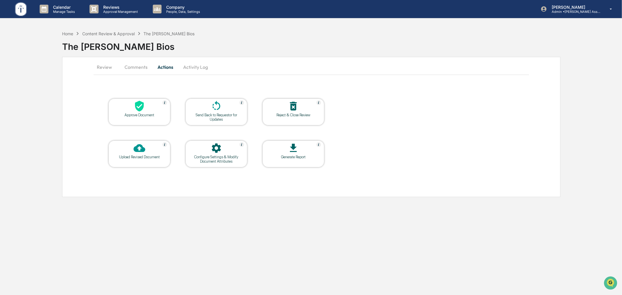
click at [144, 107] on icon at bounding box center [140, 106] width 12 height 12
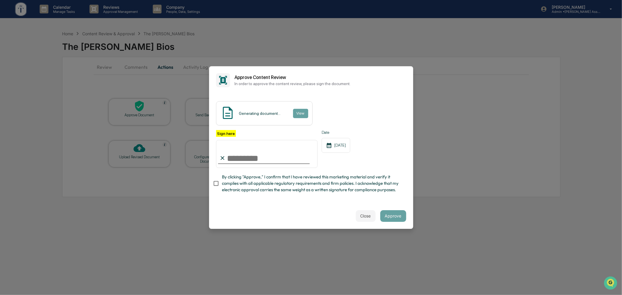
drag, startPoint x: 249, startPoint y: 141, endPoint x: 252, endPoint y: 148, distance: 7.4
click at [249, 141] on input "Sign here" at bounding box center [267, 154] width 102 height 28
type input "**********"
click at [367, 193] on span "By clicking "Approve," I confirm that I have reviewed this marketing material a…" at bounding box center [312, 184] width 180 height 20
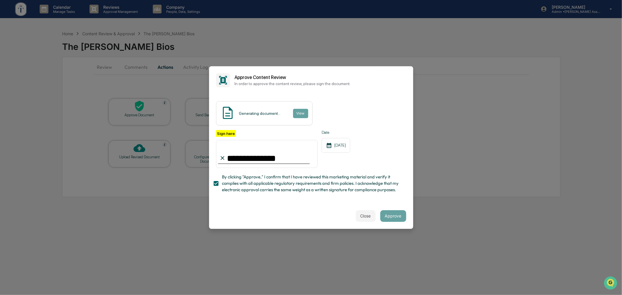
click at [288, 224] on div "Close Approve" at bounding box center [311, 216] width 204 height 26
click at [397, 222] on button "Approve" at bounding box center [394, 216] width 26 height 12
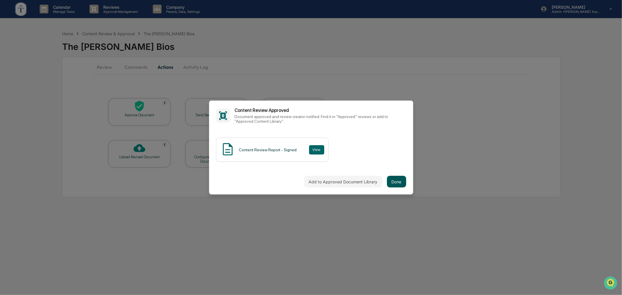
click at [397, 182] on button "Done" at bounding box center [396, 182] width 19 height 12
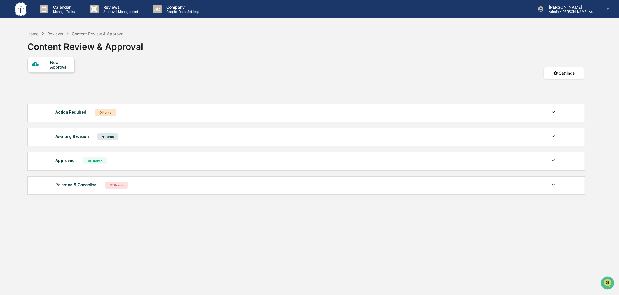
click at [193, 64] on div "New Approval Settings" at bounding box center [305, 79] width 557 height 44
click at [31, 33] on div "Home" at bounding box center [32, 33] width 11 height 5
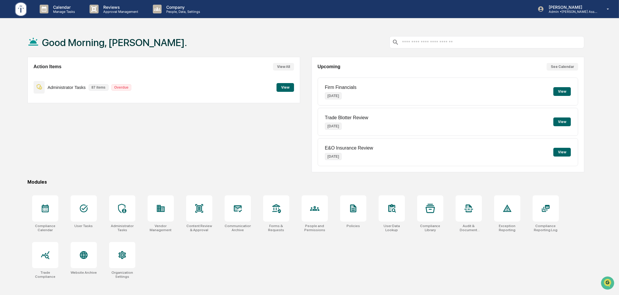
click at [226, 146] on div "Action Items View All Administrator Tasks 87 items Overdue View" at bounding box center [163, 115] width 273 height 116
click at [301, 57] on div "Action Items View All Administrator Tasks 87 items Overdue View Upcoming See Ca…" at bounding box center [305, 115] width 557 height 116
click at [94, 209] on div at bounding box center [84, 209] width 26 height 26
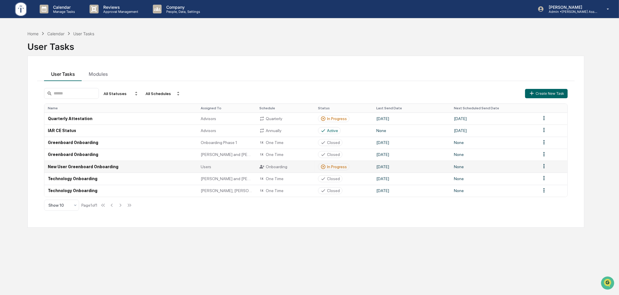
click at [327, 165] on div "In Progress" at bounding box center [337, 167] width 20 height 5
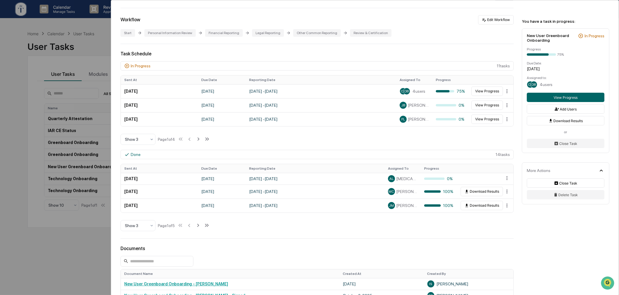
scroll to position [108, 0]
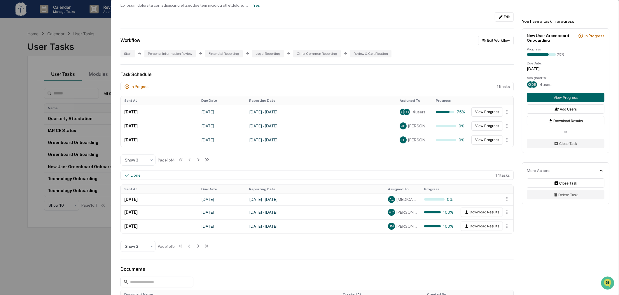
click at [237, 159] on div "In Progress 11 task s Sent At Due Date Reporting Date Assigned To Progress [DAT…" at bounding box center [317, 124] width 393 height 84
click at [163, 55] on div "Personal Information Review" at bounding box center [169, 54] width 51 height 8
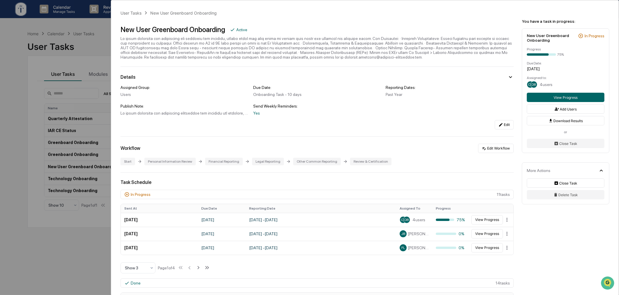
click at [66, 242] on div "User Tasks New User Greenboard Onboarding New User Greenboard Onboarding Active…" at bounding box center [309, 147] width 619 height 295
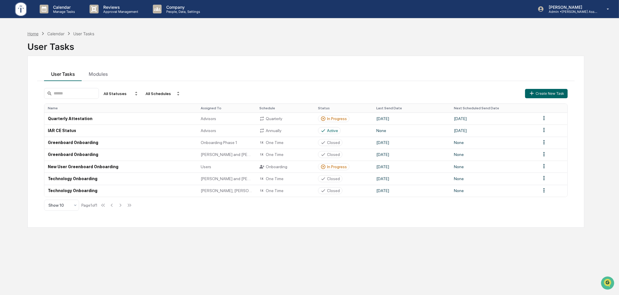
click at [33, 33] on div "Home" at bounding box center [32, 33] width 11 height 5
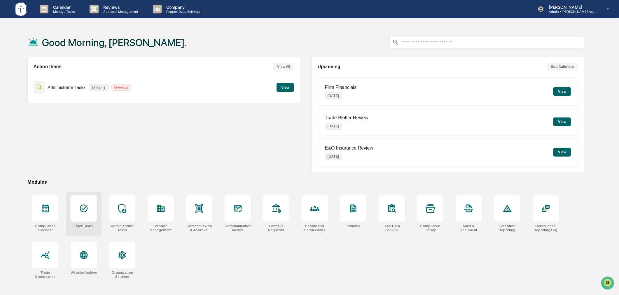
click at [90, 213] on div at bounding box center [84, 209] width 26 height 26
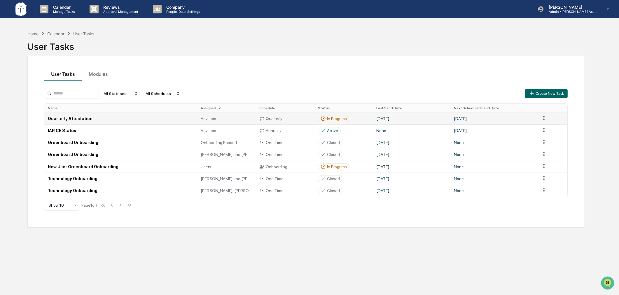
click at [332, 118] on div "In Progress" at bounding box center [337, 118] width 20 height 5
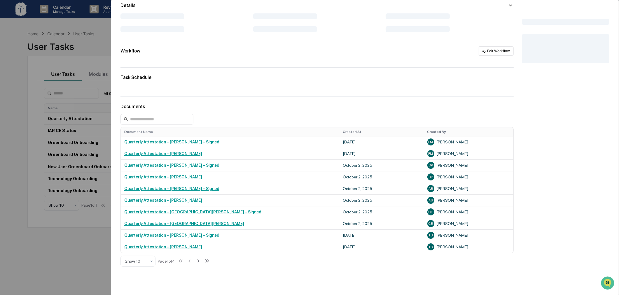
scroll to position [54, 0]
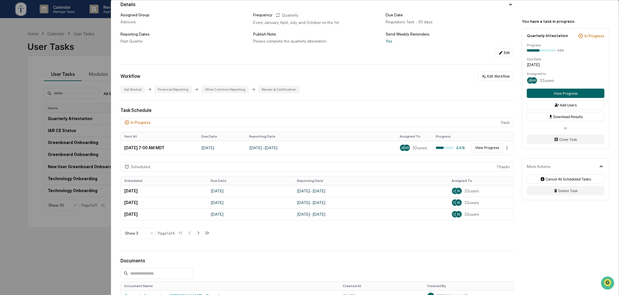
click at [80, 235] on div "User Tasks Quarterly Attestation Quarterly Attestation Active Please complete t…" at bounding box center [309, 147] width 619 height 295
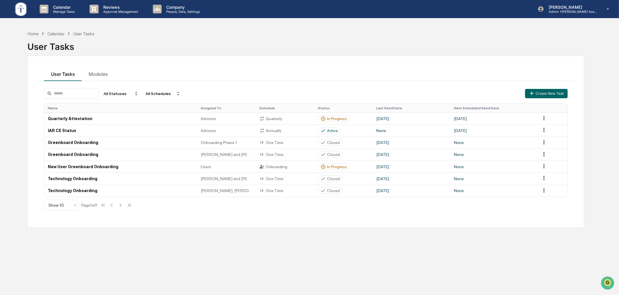
click at [138, 246] on div "Home Calendar User Tasks User Tasks User Tasks Modules All Statuses All Schedul…" at bounding box center [306, 175] width 575 height 295
click at [331, 167] on div "In Progress" at bounding box center [337, 167] width 20 height 5
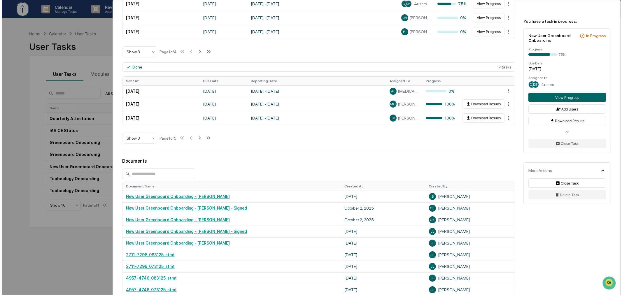
scroll to position [54, 0]
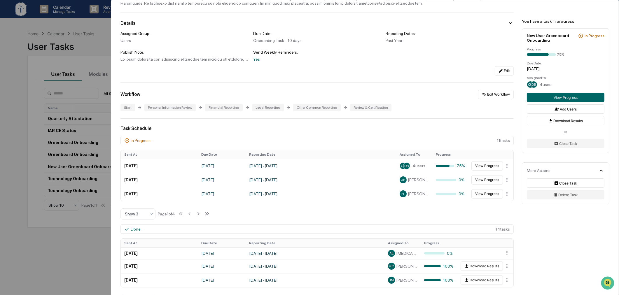
click at [72, 250] on div "User Tasks New User Greenboard Onboarding New User Greenboard Onboarding Active…" at bounding box center [309, 147] width 619 height 295
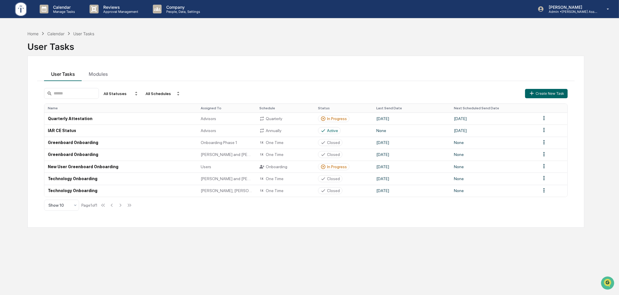
click at [28, 29] on div "Home Calendar User Tasks User Tasks User Tasks Modules All Statuses All Schedul…" at bounding box center [306, 175] width 575 height 295
click at [33, 36] on div "Home" at bounding box center [32, 33] width 11 height 5
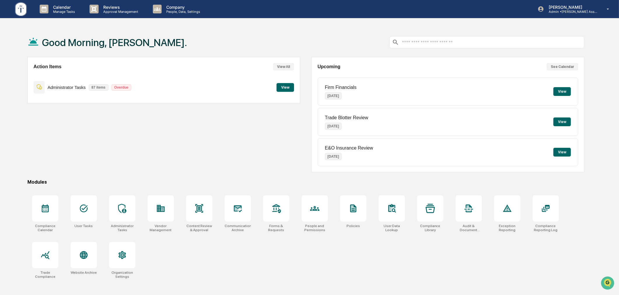
click at [242, 165] on div "Action Items View All Administrator Tasks 87 items Overdue View" at bounding box center [163, 115] width 273 height 116
click at [301, 100] on div "Action Items View All Administrator Tasks 87 items Overdue View Upcoming See Ca…" at bounding box center [305, 115] width 557 height 116
click at [305, 148] on div "Action Items View All Administrator Tasks 87 items Overdue View Upcoming See Ca…" at bounding box center [305, 115] width 557 height 116
click at [160, 10] on icon at bounding box center [157, 9] width 9 height 9
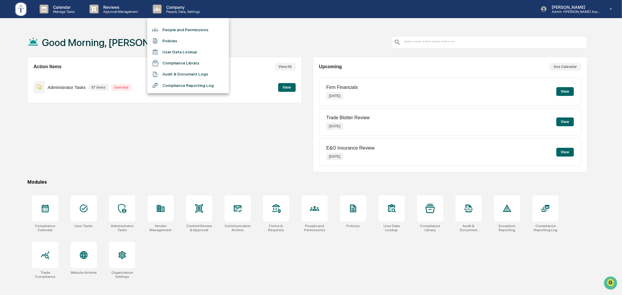
click at [194, 30] on li "People and Permissions" at bounding box center [188, 29] width 82 height 11
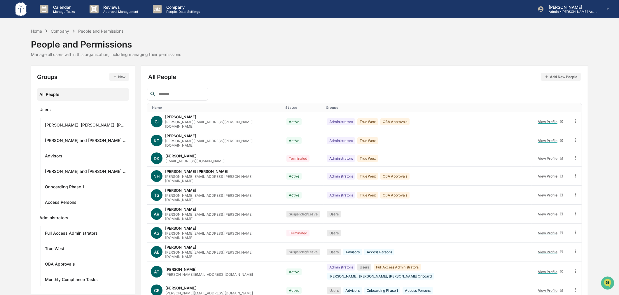
click at [187, 97] on input "text" at bounding box center [181, 94] width 50 height 8
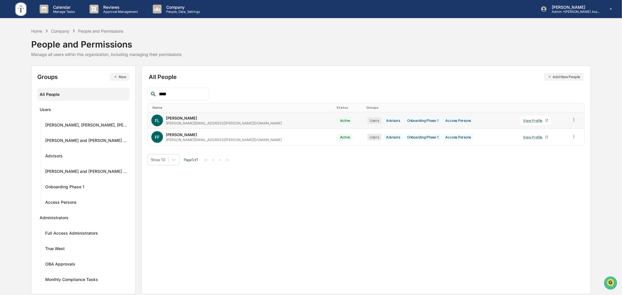
type input "****"
click at [572, 118] on icon at bounding box center [575, 120] width 6 height 6
click at [298, 20] on div "Calendar Manage Tasks Reviews Approval Management Company People, Data, Setting…" at bounding box center [311, 147] width 622 height 295
click at [113, 11] on p "Approval Management" at bounding box center [120, 12] width 43 height 4
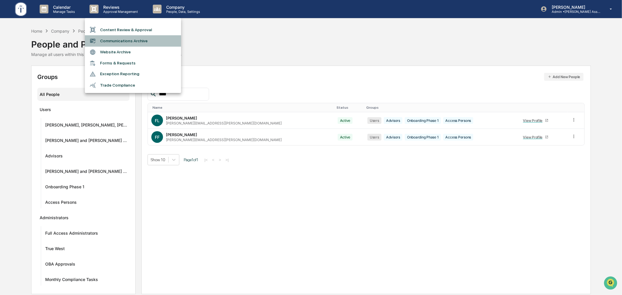
click at [125, 39] on li "Communications Archive" at bounding box center [133, 40] width 96 height 11
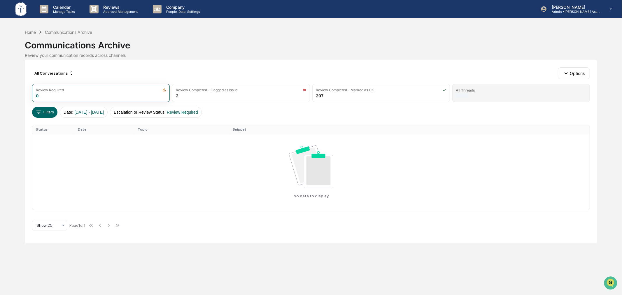
click at [491, 95] on div "All Threads" at bounding box center [522, 93] width 138 height 18
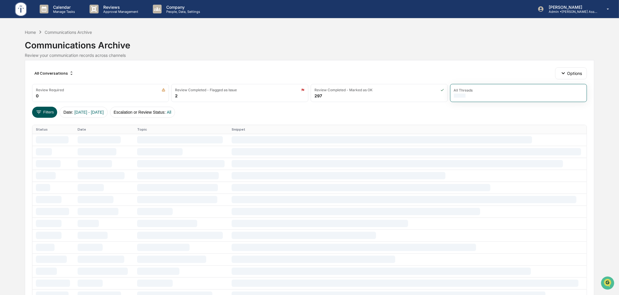
click at [43, 113] on button "Filters" at bounding box center [44, 112] width 25 height 11
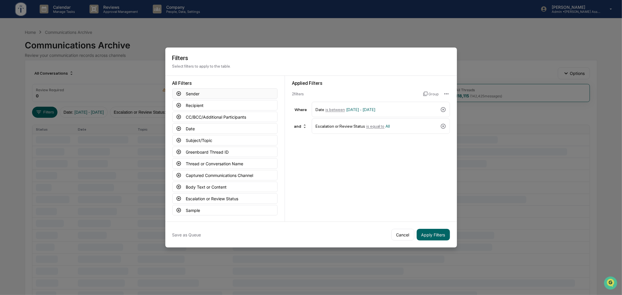
click at [207, 94] on button "Sender" at bounding box center [224, 93] width 105 height 11
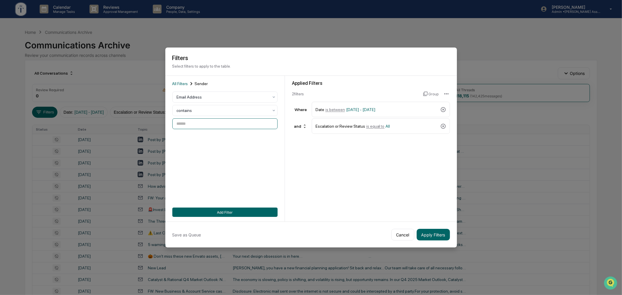
click at [218, 124] on input at bounding box center [224, 123] width 105 height 11
type input "**********"
click at [245, 213] on button "Add Filter" at bounding box center [224, 212] width 105 height 9
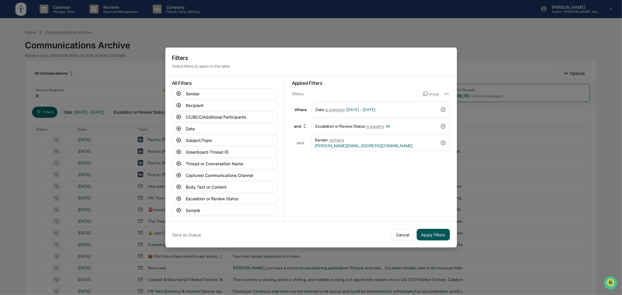
click at [433, 235] on button "Apply Filters" at bounding box center [433, 235] width 33 height 12
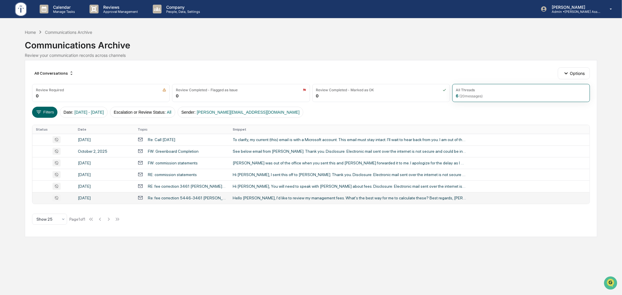
click at [330, 198] on div "**********" at bounding box center [349, 198] width 233 height 5
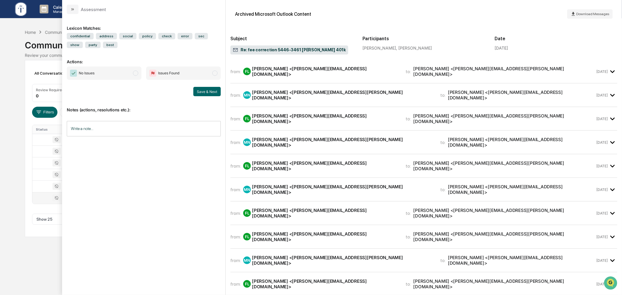
click at [50, 256] on div "Calendar Manage Tasks Reviews Approval Management Company People, Data, Setting…" at bounding box center [311, 147] width 622 height 295
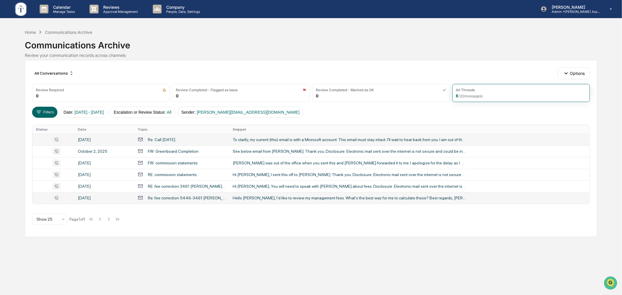
click at [318, 141] on div "To clarify, my current (this) email is with a Microsoft account. This email mus…" at bounding box center [349, 139] width 233 height 5
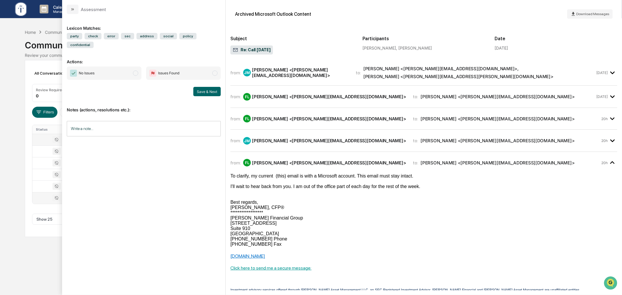
click at [326, 74] on div "Jasmine Marquez <jasmine.marquez@TuckerAM.com>" at bounding box center [300, 72] width 97 height 11
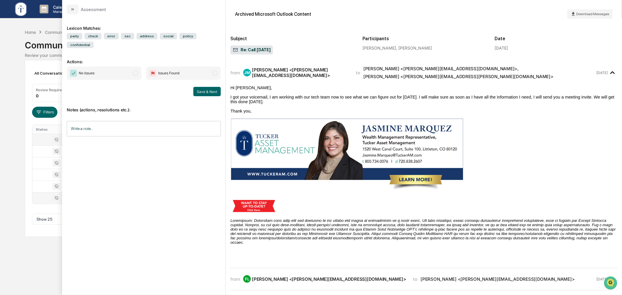
click at [349, 74] on div "Jasmine Marquez <jasmine.marquez@TuckerAM.com>" at bounding box center [300, 72] width 97 height 11
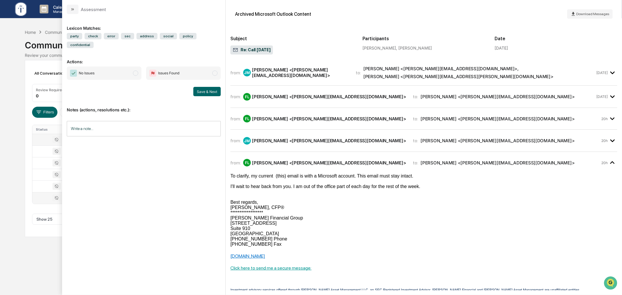
click at [369, 97] on div "from: FL Frances Longshore <frances@longshorefinancial.com> to: Jasmine Marquez…" at bounding box center [413, 97] width 365 height 8
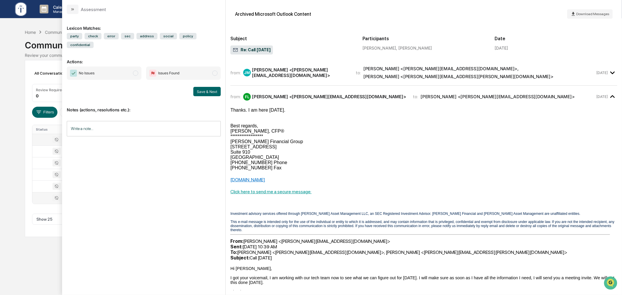
click at [369, 97] on div "from: FL Frances Longshore <frances@longshorefinancial.com> to: Jasmine Marquez…" at bounding box center [413, 97] width 365 height 8
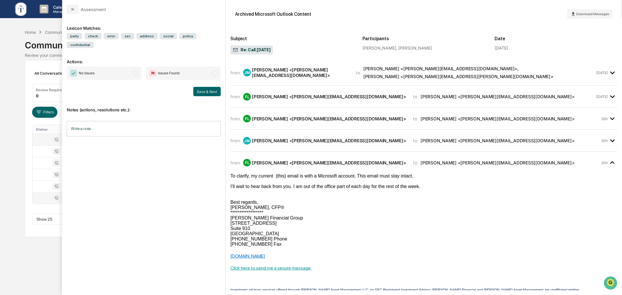
click at [368, 116] on div "from: FL Frances Longshore <frances@longshorefinancial.com> to: Jasmine Marquez…" at bounding box center [416, 119] width 370 height 8
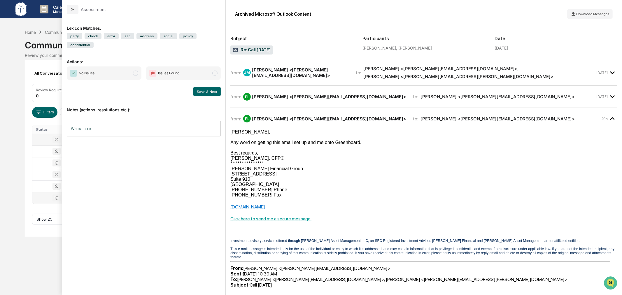
click at [368, 116] on div "from: FL Frances Longshore <frances@longshorefinancial.com> to: Jasmine Marquez…" at bounding box center [416, 119] width 370 height 8
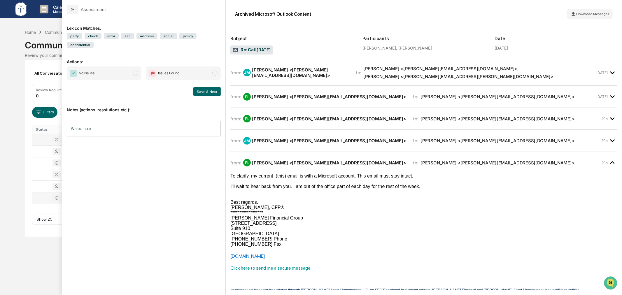
click at [373, 148] on div "**********" at bounding box center [424, 144] width 387 height 18
click at [371, 139] on div "from: JM Jasmine Marquez <jasmine.marquez@TuckerAM.com> to: Frances Longshore <…" at bounding box center [416, 141] width 370 height 8
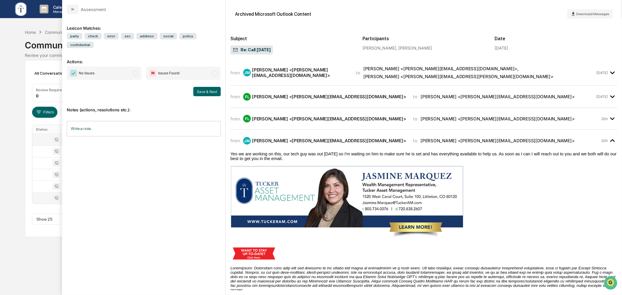
click at [371, 137] on div "from: JM Jasmine Marquez <jasmine.marquez@TuckerAM.com> to: Frances Longshore <…" at bounding box center [416, 141] width 370 height 8
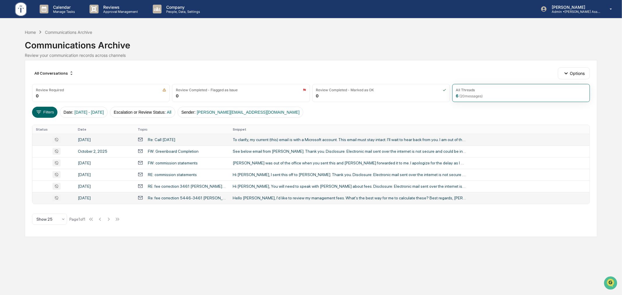
click at [20, 172] on div "Calendar Manage Tasks Reviews Approval Management Company People, Data, Setting…" at bounding box center [311, 147] width 622 height 295
click at [215, 147] on td "FW: Greenboard Completion" at bounding box center [181, 152] width 95 height 12
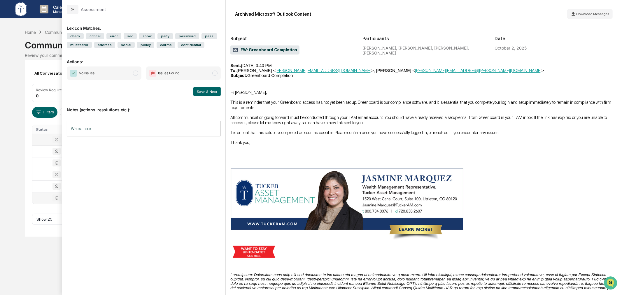
scroll to position [2949, 0]
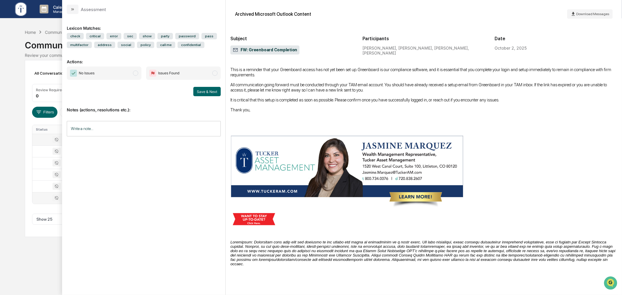
click at [40, 247] on div "Calendar Manage Tasks Reviews Approval Management Company People, Data, Setting…" at bounding box center [311, 147] width 622 height 295
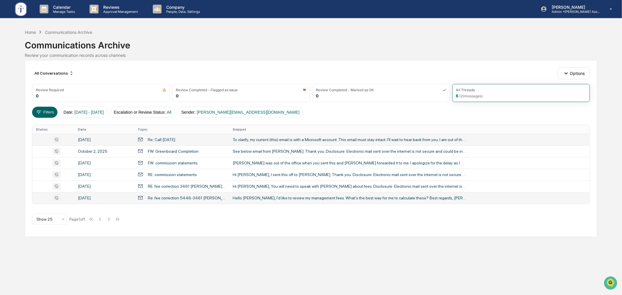
click at [331, 236] on div "All Conversations Options Review Required 0 Review Completed - Flagged as Issue…" at bounding box center [311, 148] width 573 height 177
click at [224, 196] on div "Re: fee correction 5446-3461 Robin Potts 401k" at bounding box center [187, 198] width 78 height 5
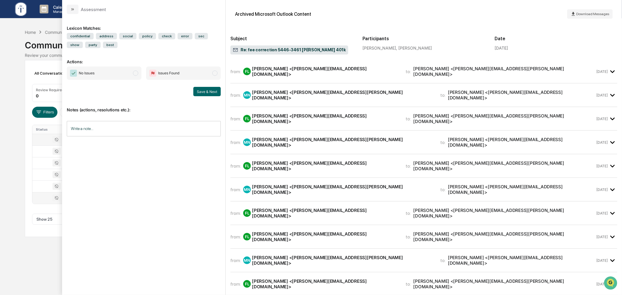
click at [49, 257] on div "Calendar Manage Tasks Reviews Approval Management Company People, Data, Setting…" at bounding box center [311, 147] width 622 height 295
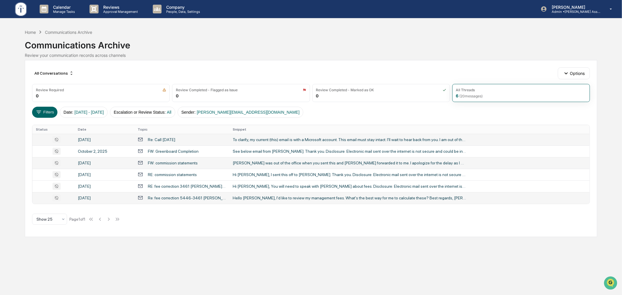
click at [215, 162] on div "FW: commission statements" at bounding box center [182, 163] width 88 height 6
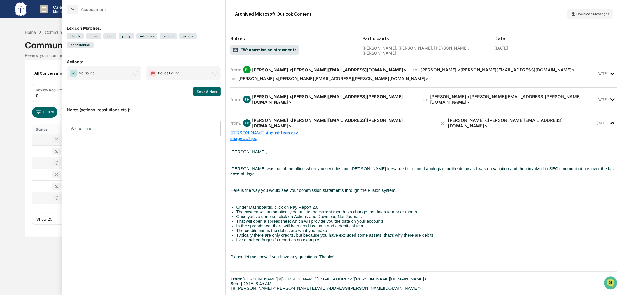
click at [46, 251] on div "Calendar Manage Tasks Reviews Approval Management Company People, Data, Setting…" at bounding box center [311, 147] width 622 height 295
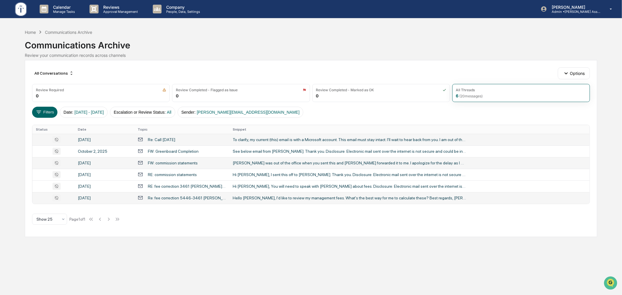
click at [167, 59] on div "Home Communications Archive Communications Archive Review your communication re…" at bounding box center [311, 44] width 573 height 32
click at [34, 33] on div "Home" at bounding box center [30, 32] width 11 height 5
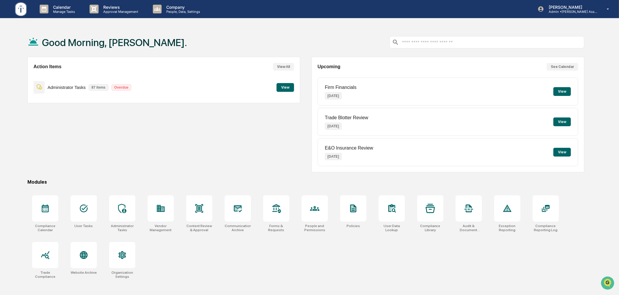
click at [303, 95] on div "Action Items View All Administrator Tasks 87 items Overdue View Upcoming See Ca…" at bounding box center [305, 115] width 557 height 116
click at [588, 206] on div "Good Morning, Mike. Action Items View All Administrator Tasks 87 items Overdue …" at bounding box center [306, 175] width 575 height 295
click at [222, 140] on div "Action Items View All Administrator Tasks 87 items Overdue View" at bounding box center [163, 115] width 273 height 116
click at [175, 8] on p "Company" at bounding box center [182, 7] width 41 height 5
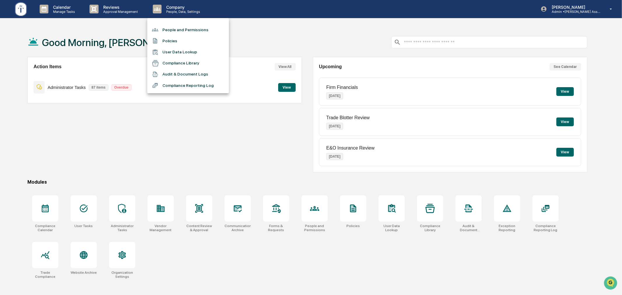
click at [185, 28] on li "People and Permissions" at bounding box center [188, 29] width 82 height 11
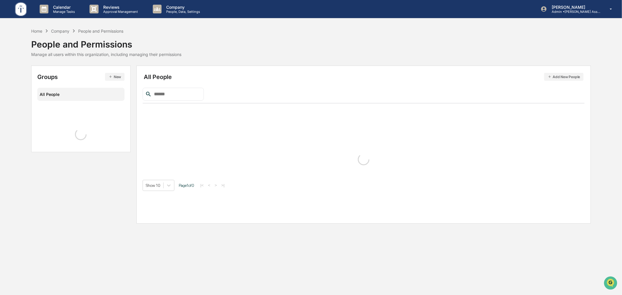
click at [190, 95] on input "text" at bounding box center [177, 94] width 50 height 8
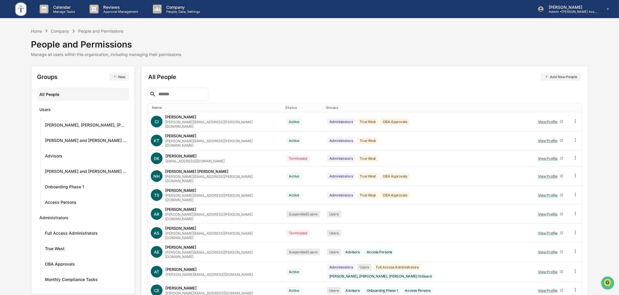
type input "*"
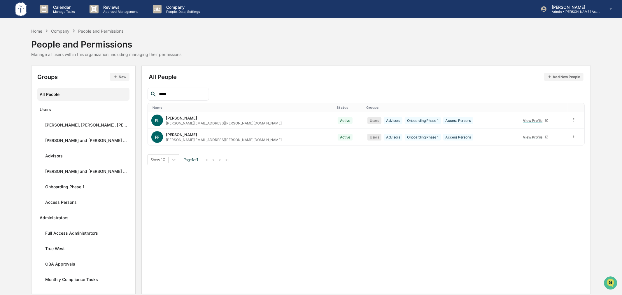
type input "****"
click at [573, 120] on icon at bounding box center [575, 120] width 6 height 6
click at [535, 153] on div "Change Name/Email" at bounding box center [547, 152] width 50 height 7
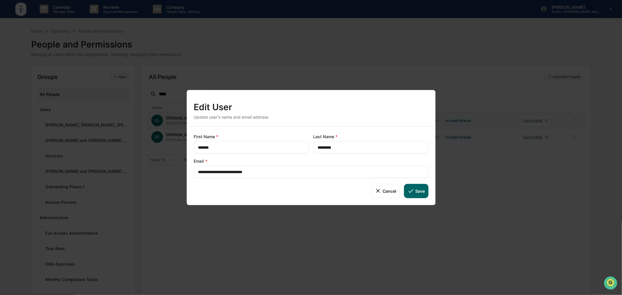
click at [273, 170] on input "**********" at bounding box center [311, 172] width 226 height 6
paste input "text"
click at [283, 191] on div "Cancel Save" at bounding box center [311, 191] width 235 height 14
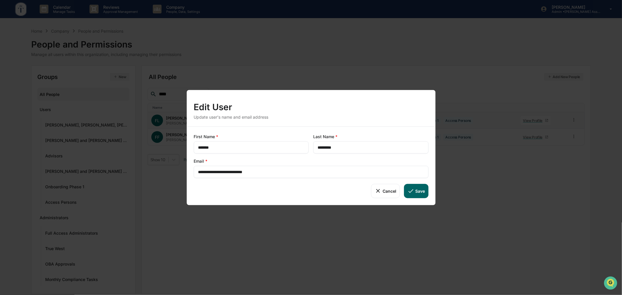
click at [423, 189] on button "Save" at bounding box center [416, 191] width 24 height 14
type input "**********"
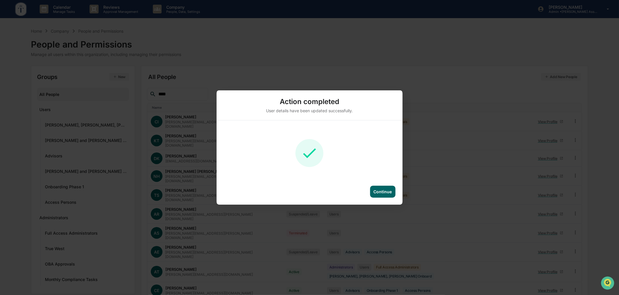
click at [382, 194] on div "Continue" at bounding box center [383, 191] width 18 height 5
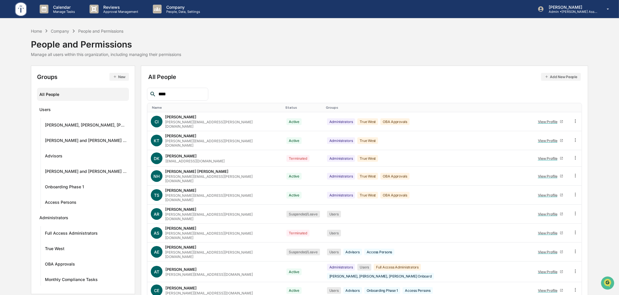
drag, startPoint x: 560, startPoint y: 27, endPoint x: 366, endPoint y: 93, distance: 204.7
click at [560, 27] on div "Calendar Manage Tasks Reviews Approval Management Company People, Data, Setting…" at bounding box center [309, 162] width 619 height 325
click at [176, 92] on input "****" at bounding box center [181, 94] width 50 height 8
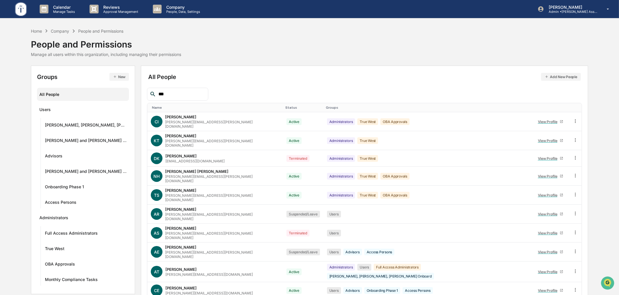
type input "****"
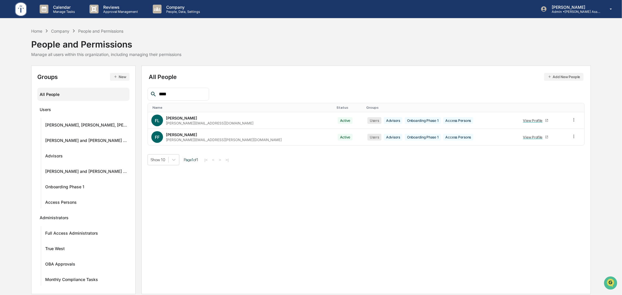
click at [542, 162] on div "Show 10 Page 1 of 1 |< < > >|" at bounding box center [366, 159] width 437 height 11
click at [59, 13] on p "Manage Tasks" at bounding box center [62, 12] width 29 height 4
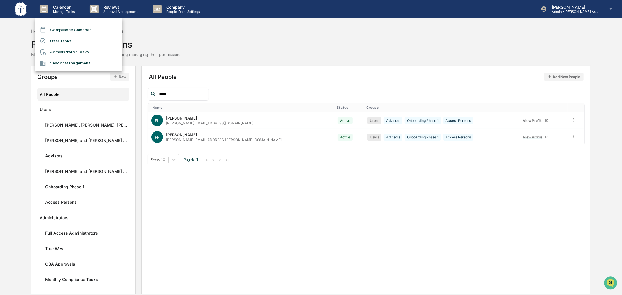
click at [61, 42] on li "User Tasks" at bounding box center [79, 40] width 88 height 11
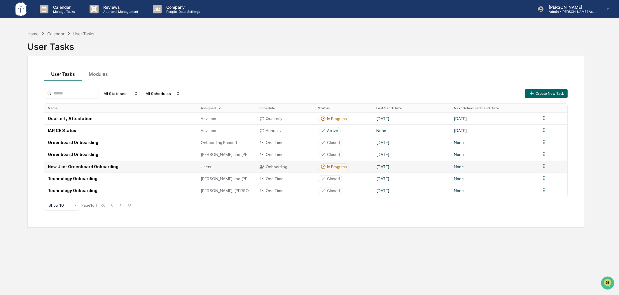
click at [337, 169] on div "In Progress" at bounding box center [337, 167] width 20 height 5
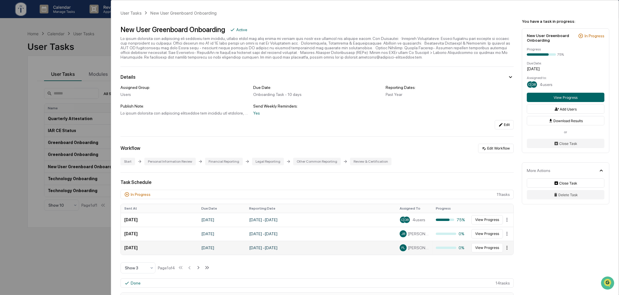
click at [503, 249] on html "Calendar Manage Tasks Reviews Approval Management Company People, Data, Setting…" at bounding box center [309, 147] width 619 height 295
click at [503, 249] on html "Calendar Manage Tasks Reviews Approval Management Company People, Data, Setting…" at bounding box center [311, 147] width 622 height 295
click at [491, 248] on button "View Progress" at bounding box center [488, 247] width 32 height 9
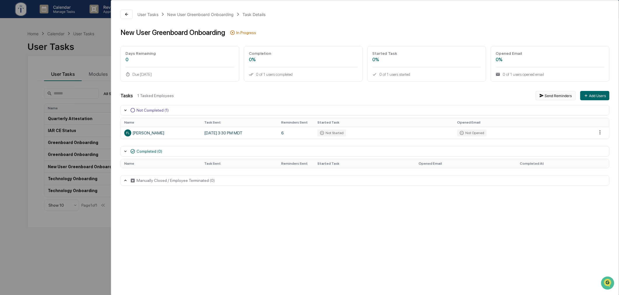
click at [561, 99] on button "Send Reminders" at bounding box center [556, 95] width 40 height 9
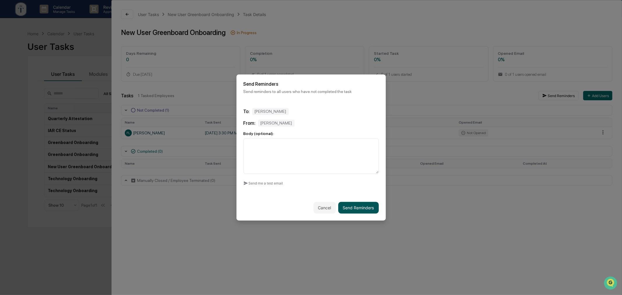
click at [352, 203] on button "Send Reminders" at bounding box center [358, 208] width 41 height 12
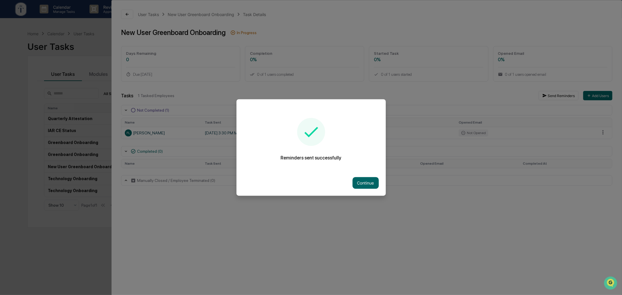
click at [557, 216] on div at bounding box center [311, 147] width 622 height 295
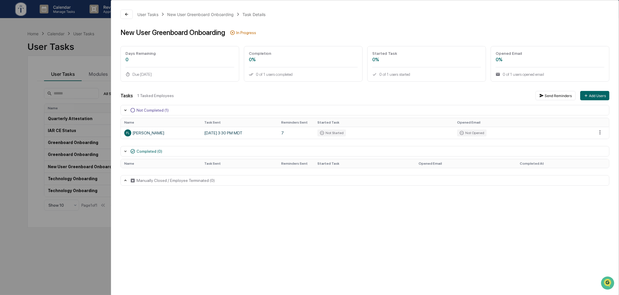
click at [50, 240] on div "User Tasks New User Greenboard Onboarding Task Details New User Greenboard Onbo…" at bounding box center [309, 147] width 619 height 295
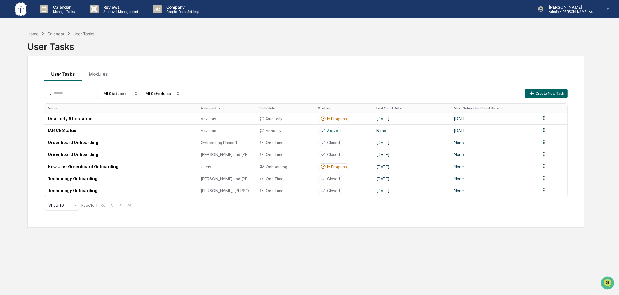
click at [30, 32] on div "Home" at bounding box center [32, 33] width 11 height 5
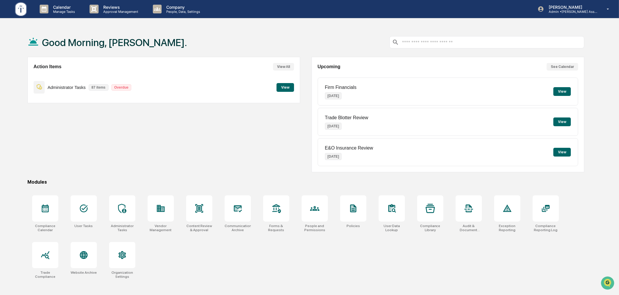
click at [301, 81] on div "Action Items View All Administrator Tasks 87 items Overdue View Upcoming See Ca…" at bounding box center [305, 115] width 557 height 116
click at [310, 42] on div "Good Morning, [PERSON_NAME]." at bounding box center [305, 42] width 557 height 29
click at [176, 30] on div "Good Morning, [PERSON_NAME]." at bounding box center [305, 42] width 557 height 29
click at [357, 37] on div "Good Morning, [PERSON_NAME]." at bounding box center [305, 42] width 557 height 29
